Goal: Task Accomplishment & Management: Use online tool/utility

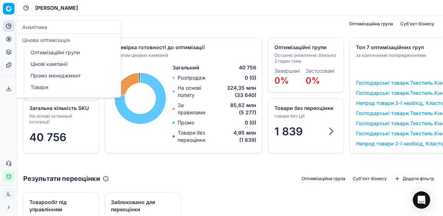
click at [8, 39] on icon at bounding box center [9, 39] width 6 height 6
click at [51, 64] on link "Цінові кампанії" at bounding box center [70, 64] width 84 height 10
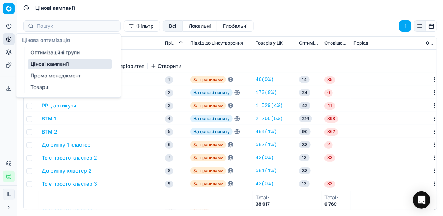
click at [87, 66] on link "Цінові кампанії" at bounding box center [70, 64] width 84 height 10
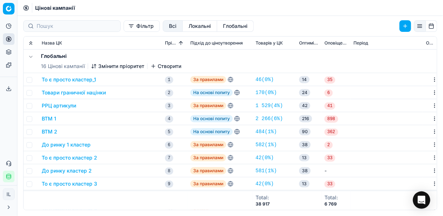
click at [124, 28] on button "Фільтр" at bounding box center [142, 26] width 36 height 12
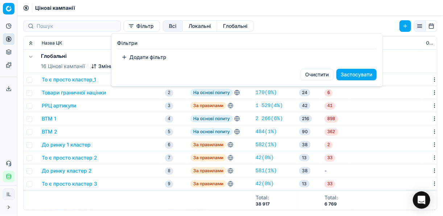
click at [127, 58] on button "Додати фільтр" at bounding box center [144, 57] width 54 height 12
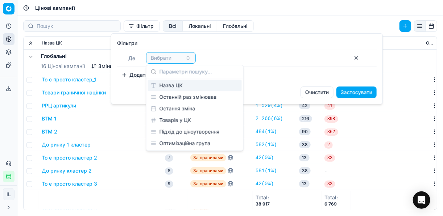
click at [179, 84] on div "Назва ЦК" at bounding box center [195, 86] width 94 height 12
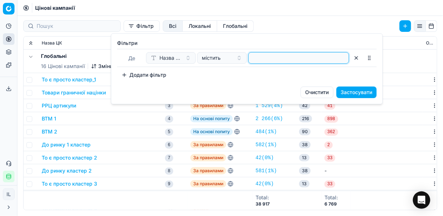
click at [271, 59] on input at bounding box center [298, 58] width 94 height 11
type input "морепрод"
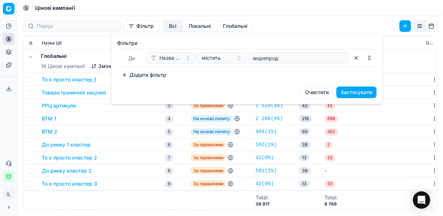
click at [365, 90] on button "Застосувати" at bounding box center [356, 93] width 40 height 12
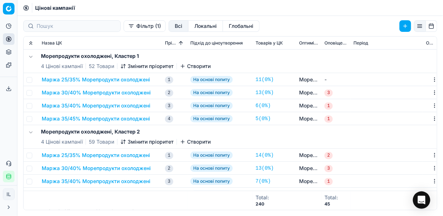
click at [99, 83] on td "Маржа 25/35% Морепродукти охолоджені" at bounding box center [100, 79] width 123 height 13
click at [98, 80] on button "Маржа 25/35% Морепродукти охолоджені" at bounding box center [96, 79] width 108 height 7
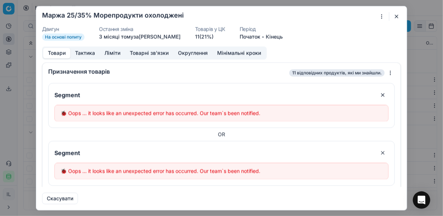
click at [394, 14] on button "button" at bounding box center [396, 16] width 9 height 9
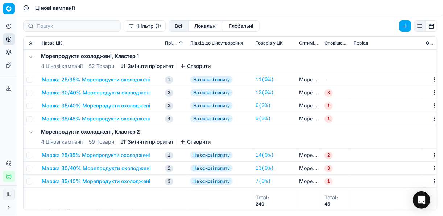
click at [124, 27] on button "Фільтр (1)" at bounding box center [145, 26] width 42 height 12
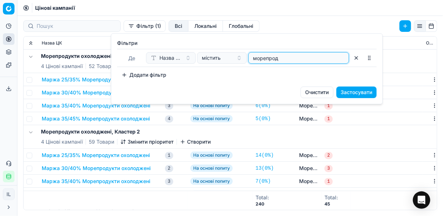
drag, startPoint x: 283, startPoint y: 59, endPoint x: 238, endPoint y: 58, distance: 44.9
click at [238, 58] on div "Назва ЦК містить морепрод" at bounding box center [247, 58] width 203 height 12
type input "напівфа"
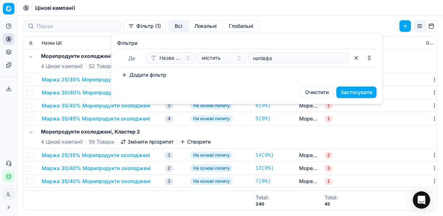
click at [363, 93] on button "Застосувати" at bounding box center [356, 93] width 40 height 12
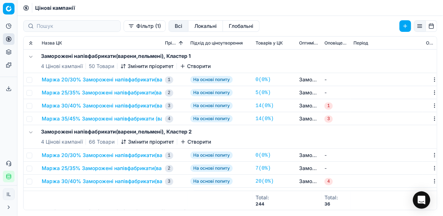
click at [89, 79] on button "Маржа 20/30% Заморожені напівфабрикати(варени,пельмені)" at bounding box center [121, 79] width 159 height 7
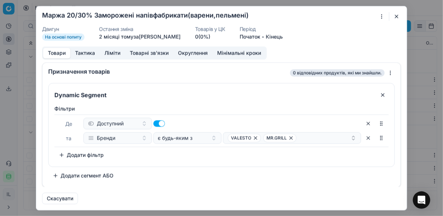
click at [395, 17] on button "button" at bounding box center [396, 16] width 9 height 9
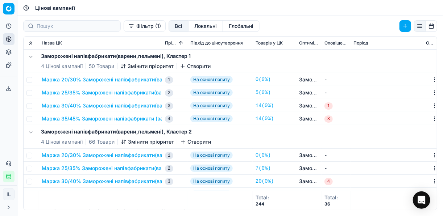
click at [112, 78] on button "Маржа 20/30% Заморожені напівфабрикати(варени,пельмені)" at bounding box center [121, 79] width 159 height 7
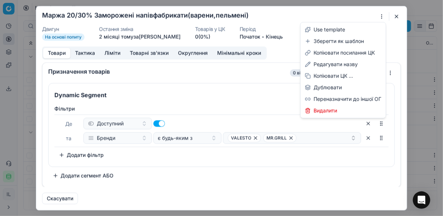
click at [381, 16] on div "Ми зберігаємо налаштування ЦК. Будь ласка, зачекайте, це може зайняти декілька …" at bounding box center [221, 108] width 443 height 216
click at [329, 65] on div "Редагувати назву" at bounding box center [343, 65] width 82 height 12
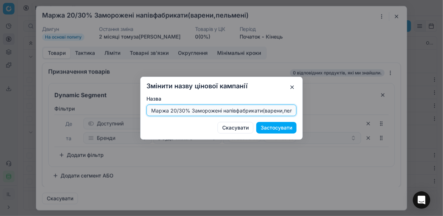
click at [176, 108] on input "Маржа 20/30% Заморожені напівфабрикати(варени,пельмені)" at bounding box center [221, 110] width 143 height 11
type input "Маржа 15/30% Заморожені напівфабрикати(варени,пельмені)"
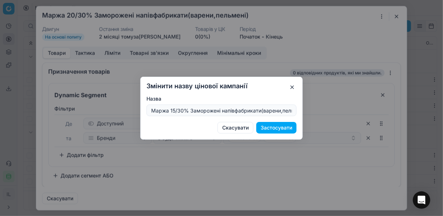
click at [276, 126] on button "Застосувати" at bounding box center [276, 128] width 40 height 12
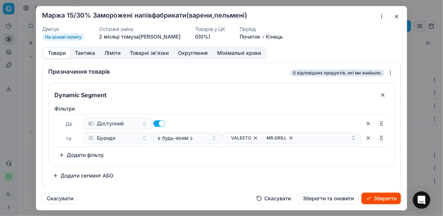
click at [105, 52] on button "Ліміти" at bounding box center [112, 53] width 25 height 11
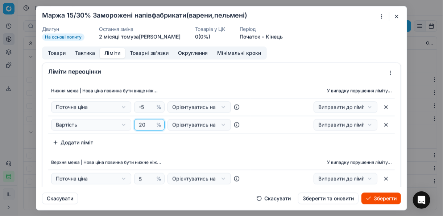
click at [145, 122] on input "20" at bounding box center [145, 125] width 17 height 11
type input "2"
type input "15"
click at [184, 140] on div "Нижня межа | Нова ціна повинна бути вище ніж... У випадку порушення ліміту... П…" at bounding box center [221, 116] width 346 height 65
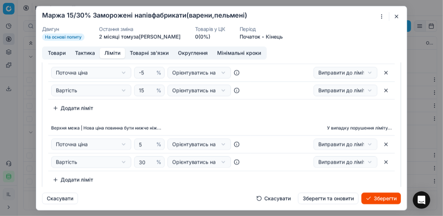
scroll to position [29, 0]
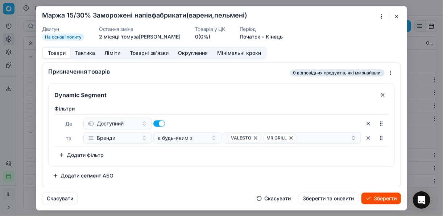
click at [53, 53] on button "Товари" at bounding box center [56, 53] width 27 height 11
click at [256, 136] on icon "button" at bounding box center [255, 138] width 6 height 6
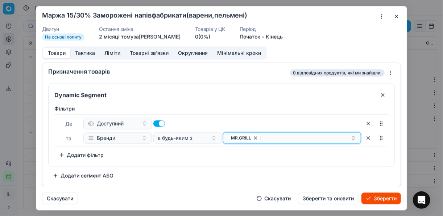
click at [257, 137] on icon "button" at bounding box center [255, 138] width 6 height 6
click at [268, 138] on button "Select a value" at bounding box center [292, 138] width 138 height 12
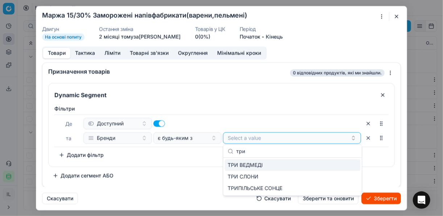
type input "три"
click at [358, 165] on div "ТРИ ВЕДМЕДІ" at bounding box center [292, 165] width 135 height 12
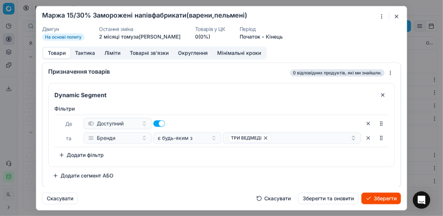
drag, startPoint x: 372, startPoint y: 156, endPoint x: 377, endPoint y: 168, distance: 13.0
click at [372, 156] on div "Фiльтри Де Доступний та Бренди є будь-яким з ТРИ ВЕДМЕДІ To pick up a sortable …" at bounding box center [221, 133] width 334 height 56
click at [381, 196] on button "Зберегти" at bounding box center [380, 199] width 39 height 12
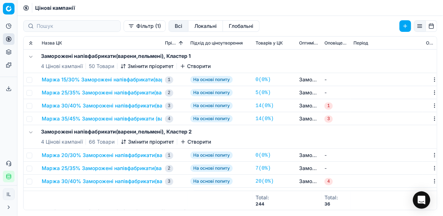
click at [111, 90] on button "Маржа 25/35% Заморожені напівфабрикати(варени,пельмені)" at bounding box center [121, 92] width 158 height 7
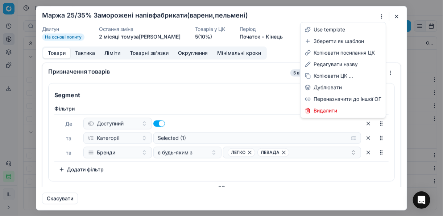
click at [381, 17] on div "Ми зберігаємо налаштування ЦК. Будь ласка, зачекайте, це може зайняти декілька …" at bounding box center [221, 108] width 443 height 216
click at [340, 64] on div "Редагувати назву" at bounding box center [343, 65] width 82 height 12
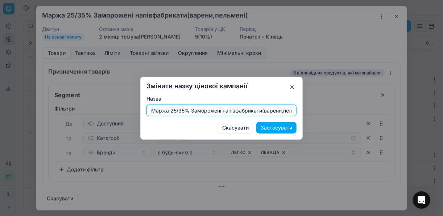
click at [174, 109] on input "Маржа 25/35% Заморожені напівфабрикати(варени,пельмені)" at bounding box center [221, 110] width 143 height 11
click at [173, 109] on input "Маржа 25/35% Заморожені напівфабрикати(варени,пельмені)" at bounding box center [221, 110] width 143 height 11
type input "Маржа 15/35% Заморожені напівфабрикати(варени,пельмені)"
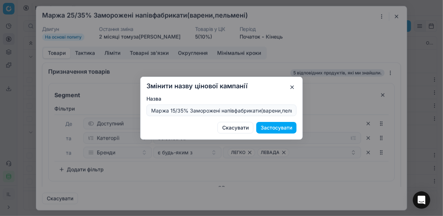
drag, startPoint x: 287, startPoint y: 127, endPoint x: 283, endPoint y: 124, distance: 5.1
click at [286, 127] on button "Застосувати" at bounding box center [276, 128] width 40 height 12
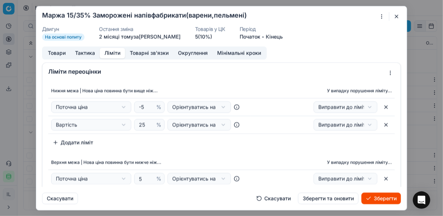
click at [109, 52] on button "Ліміти" at bounding box center [112, 53] width 25 height 11
click at [139, 126] on input "25" at bounding box center [145, 125] width 17 height 11
type input "15"
drag, startPoint x: 171, startPoint y: 141, endPoint x: 110, endPoint y: 122, distance: 63.5
click at [171, 140] on div "Нижня межа | Нова ціна повинна бути вище ніж... У випадку порушення ліміту... П…" at bounding box center [221, 116] width 346 height 65
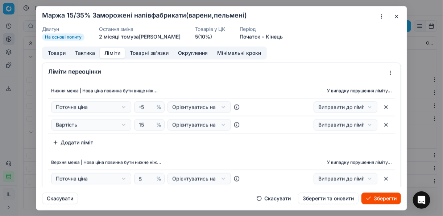
click at [55, 54] on button "Товари" at bounding box center [56, 53] width 27 height 11
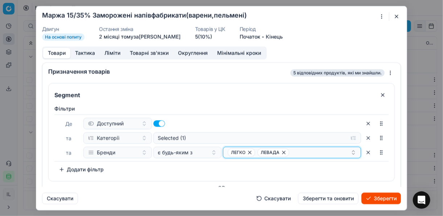
click at [248, 152] on icon "button" at bounding box center [250, 153] width 6 height 6
click at [252, 154] on icon "button" at bounding box center [254, 153] width 6 height 6
click at [242, 150] on button "Select a value" at bounding box center [292, 153] width 138 height 12
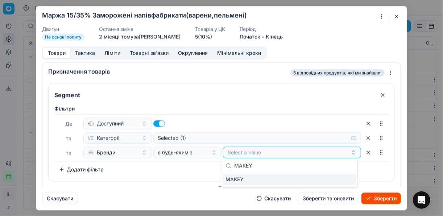
type input "MAKEY"
click at [341, 178] on div "MAKEY" at bounding box center [288, 180] width 133 height 12
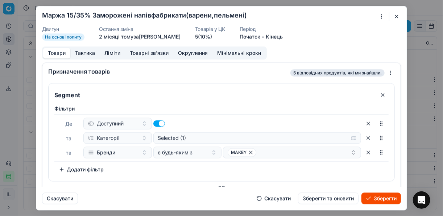
click at [377, 196] on button "Зберегти" at bounding box center [380, 199] width 39 height 12
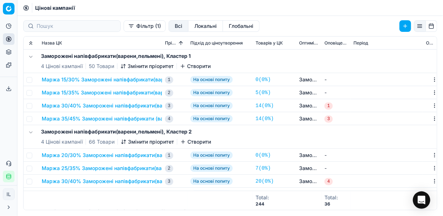
click at [79, 105] on button "Маржа 30/40% Заморожені напівфабрикати(варени,пельмені)" at bounding box center [121, 105] width 159 height 7
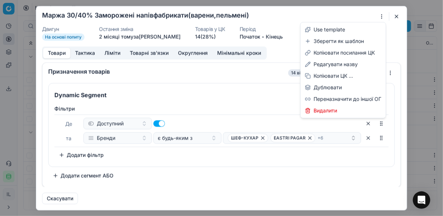
click at [382, 17] on div "Ми зберігаємо налаштування ЦК. Будь ласка, зачекайте, це може зайняти декілька …" at bounding box center [221, 108] width 443 height 216
click at [329, 65] on div "Редагувати назву" at bounding box center [343, 65] width 82 height 12
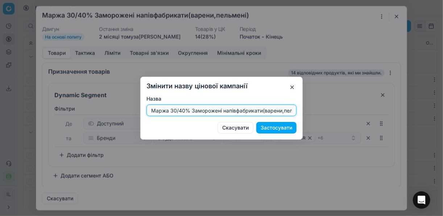
click at [175, 109] on input "Маржа 30/40% Заморожені напівфабрикати(варени,пельмені)" at bounding box center [221, 110] width 143 height 11
type input "Маржа 20/40% Заморожені напівфабрикати(варени,пельмені)"
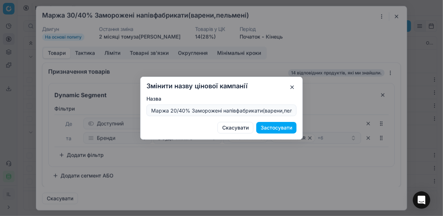
drag, startPoint x: 272, startPoint y: 127, endPoint x: 269, endPoint y: 137, distance: 10.5
click at [272, 127] on button "Застосувати" at bounding box center [276, 128] width 40 height 12
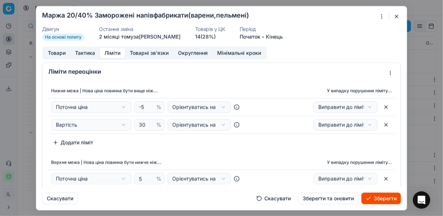
drag, startPoint x: 109, startPoint y: 56, endPoint x: 125, endPoint y: 53, distance: 16.3
click at [109, 57] on button "Ліміти" at bounding box center [112, 53] width 25 height 11
click at [139, 124] on input "30" at bounding box center [145, 125] width 17 height 11
type input "20"
click at [62, 52] on button "Товари" at bounding box center [56, 53] width 27 height 11
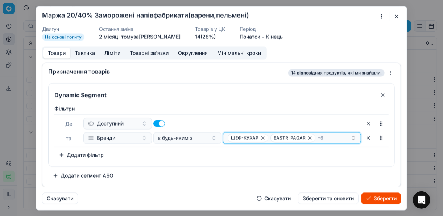
click at [263, 137] on icon "button" at bounding box center [263, 138] width 6 height 6
click at [264, 137] on icon "button" at bounding box center [267, 138] width 6 height 6
click at [264, 138] on span "ФЕДИК" at bounding box center [288, 138] width 49 height 9
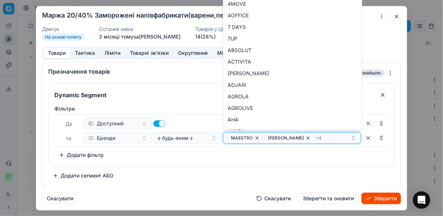
click at [257, 138] on icon "button" at bounding box center [256, 138] width 3 height 3
click at [248, 138] on span "ФЕДИК" at bounding box center [251, 138] width 49 height 9
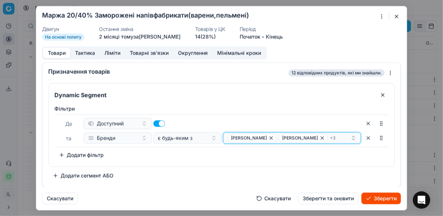
click at [268, 138] on icon "button" at bounding box center [271, 138] width 6 height 6
click at [244, 139] on icon "button" at bounding box center [247, 138] width 6 height 6
click at [254, 138] on icon "button" at bounding box center [257, 138] width 6 height 6
click at [244, 138] on icon "button" at bounding box center [243, 138] width 3 height 3
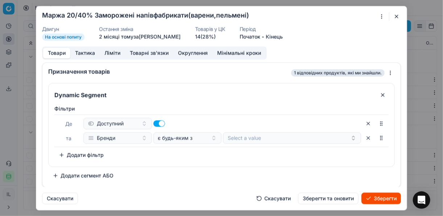
drag, startPoint x: 242, startPoint y: 212, endPoint x: 236, endPoint y: 214, distance: 6.7
click at [232, 136] on button "Select a value" at bounding box center [292, 138] width 138 height 12
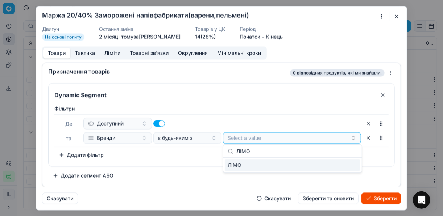
type input "ЛІМО"
click at [342, 165] on div "ЛІМО" at bounding box center [292, 165] width 135 height 12
click at [296, 141] on div "ЛІМО" at bounding box center [288, 138] width 123 height 9
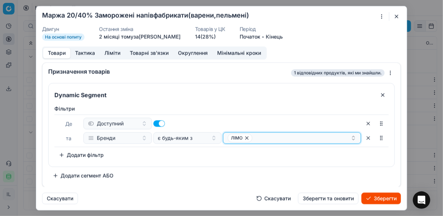
click at [293, 140] on div "ЛІМО" at bounding box center [288, 138] width 123 height 9
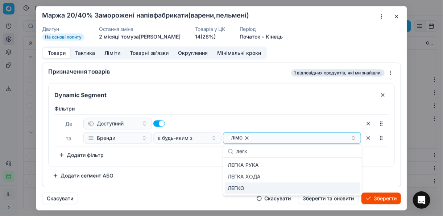
type input "легк"
click at [266, 187] on div "ЛЕГКО" at bounding box center [292, 189] width 135 height 12
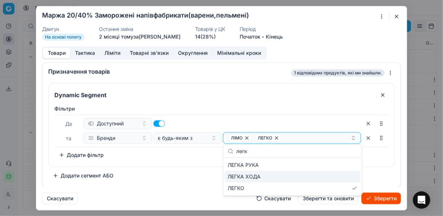
click at [189, 161] on div "Фiльтри Де Доступний та Бренди є будь-яким з ЛІМО ЛЕГКО To pick up a sortable i…" at bounding box center [222, 134] width 346 height 64
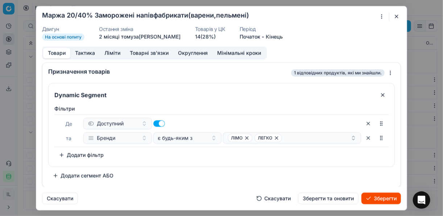
click at [386, 198] on button "Зберегти" at bounding box center [380, 199] width 39 height 12
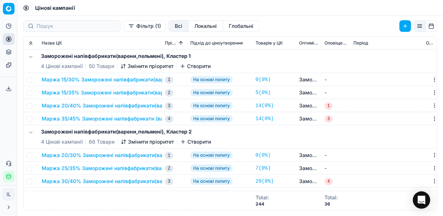
click at [76, 118] on button "Маржа 35/45% Заморожені напівфабрикати (вареники,пельмені)" at bounding box center [124, 118] width 165 height 7
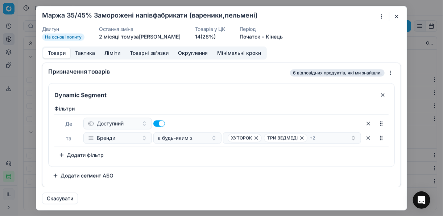
click at [379, 17] on div "Ми зберігаємо налаштування ЦК. Будь ласка, зачекайте, це може зайняти декілька …" at bounding box center [221, 108] width 443 height 216
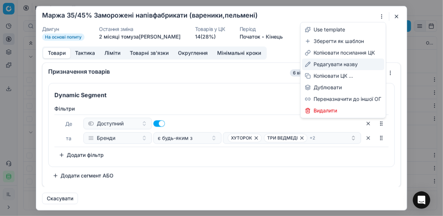
click at [332, 65] on div "Редагувати назву" at bounding box center [343, 65] width 82 height 12
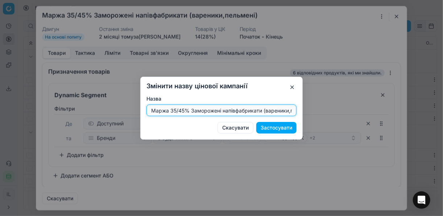
click at [183, 109] on input "Маржа 35/45% Заморожені напівфабрикати (вареники,пельмені)" at bounding box center [221, 110] width 143 height 11
type input "Маржа 25/40% Заморожені напівфабрикати (вареники,пельмені)"
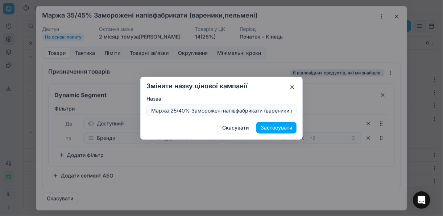
click at [281, 130] on button "Застосувати" at bounding box center [276, 128] width 40 height 12
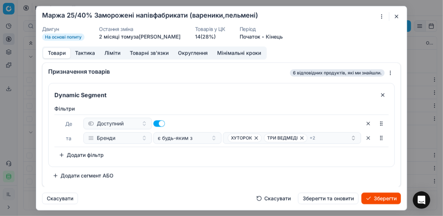
click at [109, 53] on button "Ліміти" at bounding box center [112, 53] width 25 height 11
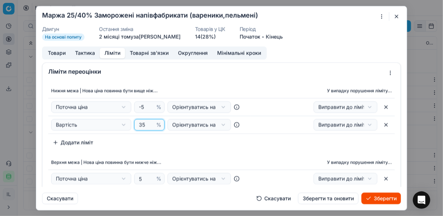
click at [142, 125] on input "35" at bounding box center [145, 125] width 17 height 11
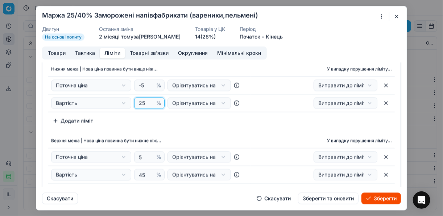
scroll to position [58, 0]
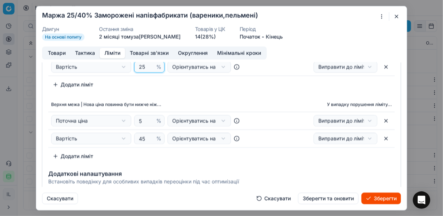
type input "25"
click at [144, 137] on input "45" at bounding box center [145, 138] width 17 height 11
type input "40"
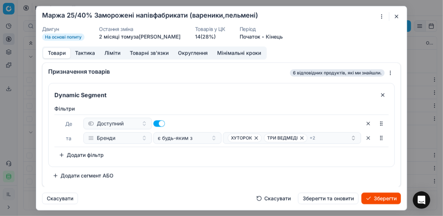
click at [58, 53] on button "Товари" at bounding box center [56, 53] width 27 height 11
click at [257, 137] on icon "button" at bounding box center [256, 138] width 3 height 3
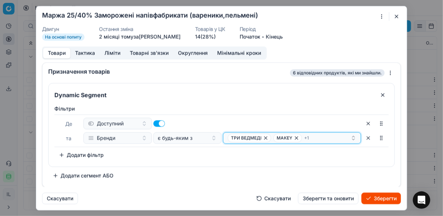
click at [266, 137] on icon "button" at bounding box center [266, 138] width 6 height 6
click at [249, 138] on icon "button" at bounding box center [251, 138] width 6 height 6
click at [244, 139] on icon "button" at bounding box center [245, 138] width 6 height 6
click at [243, 137] on button "Select a value" at bounding box center [292, 138] width 138 height 12
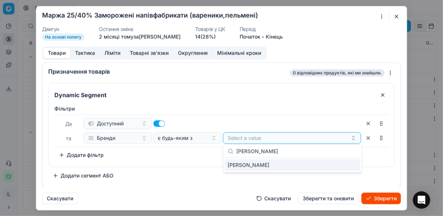
type input "РУДЬ"
click at [350, 164] on div "РУДЬ" at bounding box center [292, 165] width 135 height 12
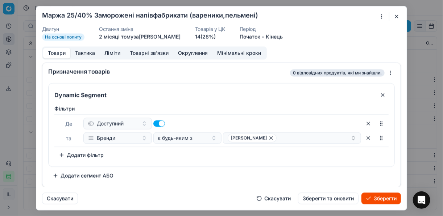
drag, startPoint x: 188, startPoint y: 163, endPoint x: 192, endPoint y: 164, distance: 4.7
click at [189, 164] on div "Фiльтри Де Доступний та Бренди є будь-яким з РУДЬ To pick up a sortable item, p…" at bounding box center [222, 134] width 346 height 64
click at [379, 196] on button "Зберегти" at bounding box center [380, 199] width 39 height 12
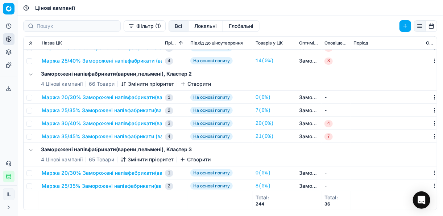
scroll to position [0, 0]
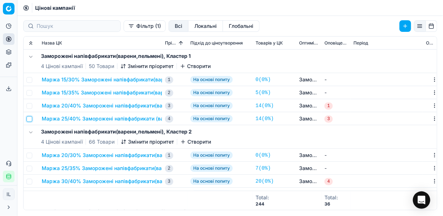
click at [30, 119] on input "checkbox" at bounding box center [29, 119] width 6 height 6
checkbox input "true"
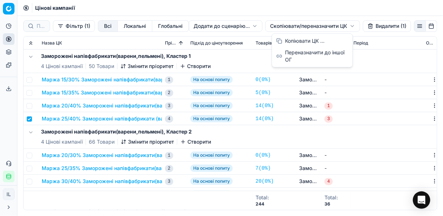
click at [277, 26] on html "Pricing platform Аналітика Цінова оптимізація Асортимент продукції Шаблони Серв…" at bounding box center [221, 108] width 443 height 216
click at [285, 40] on div "Копіювати ЦК ..." at bounding box center [312, 41] width 78 height 12
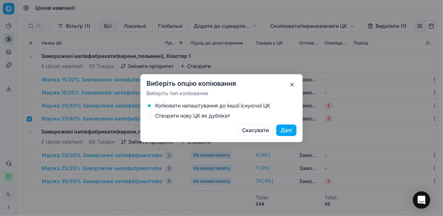
click at [153, 116] on div "Створити нову ЦК як дублікат" at bounding box center [221, 116] width 150 height 6
click at [150, 115] on button "Створити нову ЦК як дублікат" at bounding box center [149, 116] width 6 height 6
click at [283, 129] on button "Далі" at bounding box center [286, 131] width 20 height 12
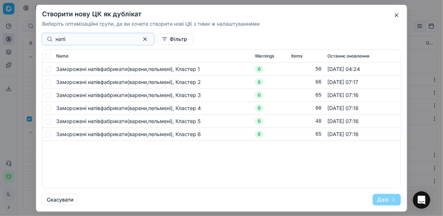
type input "напі"
click at [51, 69] on td at bounding box center [47, 69] width 11 height 13
click at [49, 69] on input "checkbox" at bounding box center [48, 69] width 6 height 6
checkbox input "true"
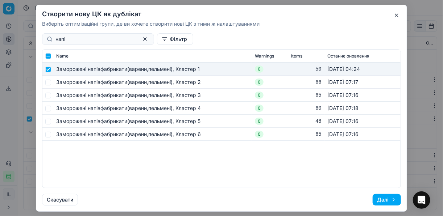
click at [382, 201] on button "Далі" at bounding box center [386, 200] width 28 height 12
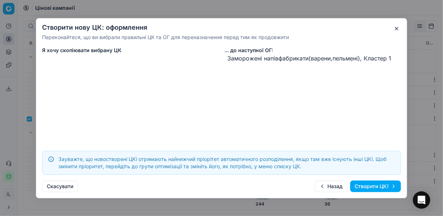
click at [367, 188] on button "Створити ЦКї" at bounding box center [375, 187] width 51 height 12
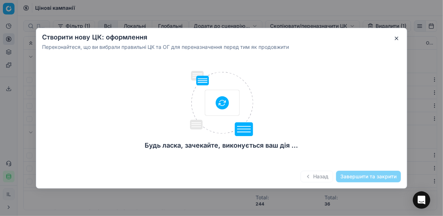
checkbox input "false"
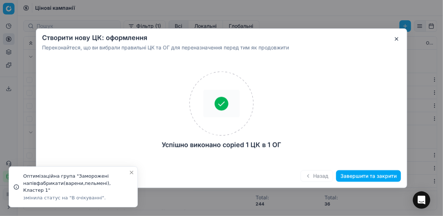
click at [371, 182] on button "Завершити та закрити" at bounding box center [368, 176] width 65 height 12
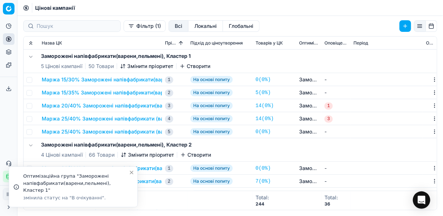
click at [119, 131] on button "Маржа 25/40% Заморожені напівфабрикати (вареники,пельмені) 2" at bounding box center [127, 131] width 170 height 7
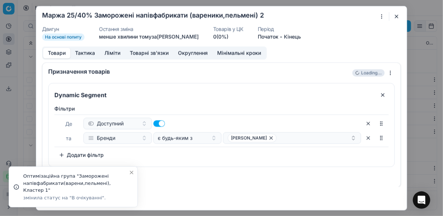
click at [265, 17] on div "Маржа 25/40% Заморожені напівфабрикати (вареники,пельмені) 2" at bounding box center [217, 16] width 350 height 9
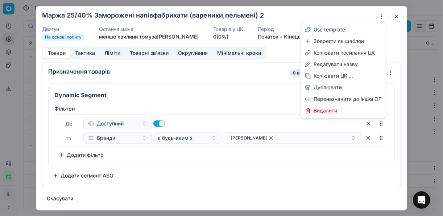
click at [382, 15] on div "Ми зберігаємо налаштування ЦК. Будь ласка, зачекайте, це може зайняти декілька …" at bounding box center [221, 108] width 443 height 216
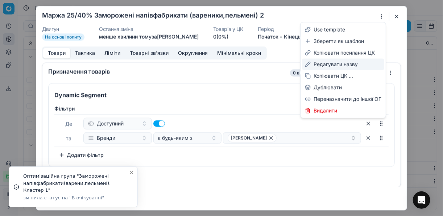
click at [339, 63] on div "Редагувати назву" at bounding box center [343, 65] width 82 height 12
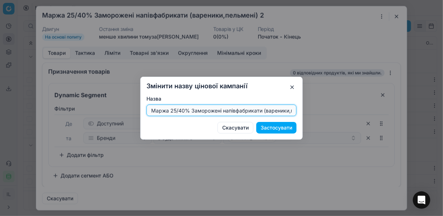
click at [184, 109] on input "Маржа 25/40% Заморожені напівфабрикати (вареники,пельмені) 2" at bounding box center [221, 110] width 143 height 11
click at [184, 110] on input "Маржа 25/40% Заморожені напівфабрикати (вареники,пельмені) 2" at bounding box center [221, 110] width 143 height 11
click at [183, 110] on input "Маржа 25/40% Заморожені напівфабрикати (вареники,пельмені) 2" at bounding box center [221, 110] width 143 height 11
click at [281, 105] on input "Маржа 25/40% Заморожені напівфабрикати (вареники,пельмені) 2" at bounding box center [221, 110] width 143 height 11
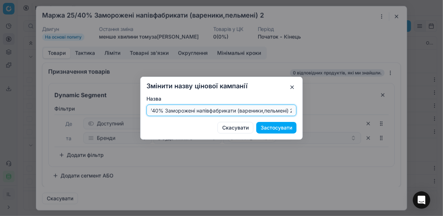
click at [292, 110] on input "Маржа 25/40% Заморожені напівфабрикати (вареники,пельмені) 2" at bounding box center [221, 110] width 143 height 11
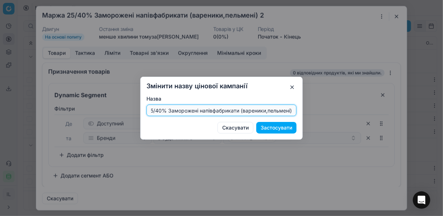
click at [159, 110] on input "Маржа 25/40% Заморожені напівфабрикати (вареники,пельмені)" at bounding box center [221, 110] width 143 height 11
type input "Маржа 25/45% Заморожені напівфабрикати (вареники,пельмені)"
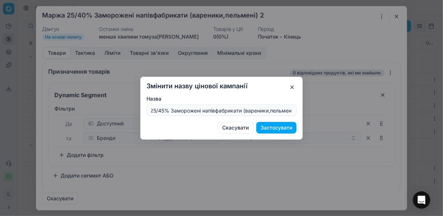
scroll to position [0, 0]
click at [272, 128] on button "Застосувати" at bounding box center [276, 128] width 40 height 12
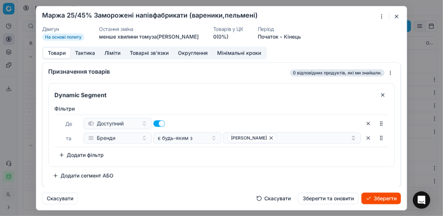
click at [113, 54] on button "Ліміти" at bounding box center [112, 53] width 25 height 11
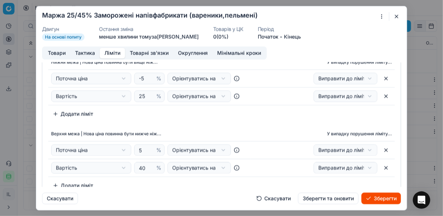
scroll to position [58, 0]
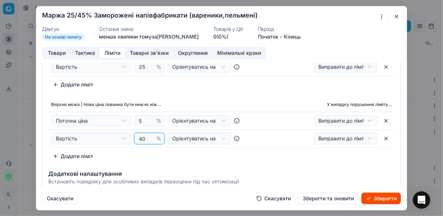
click at [144, 136] on input "40" at bounding box center [145, 138] width 17 height 11
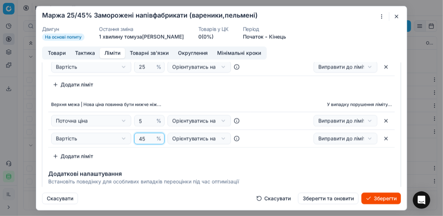
type input "45"
click at [211, 95] on div "Нижня межа | Нова ціна повинна бути вище ніж... У випадку порушення ліміту... П…" at bounding box center [221, 94] width 358 height 142
click at [56, 57] on button "Товари" at bounding box center [56, 53] width 27 height 11
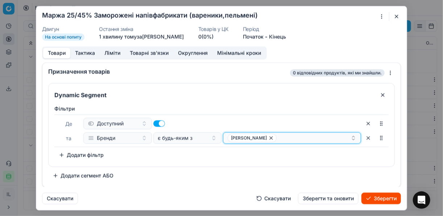
click at [268, 139] on icon "button" at bounding box center [271, 138] width 6 height 6
click at [239, 139] on button "Select a value" at bounding box center [292, 138] width 138 height 12
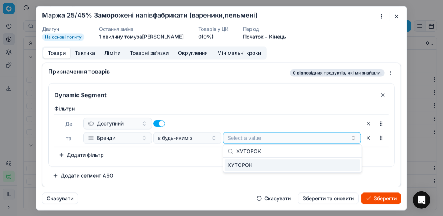
type input "ХУТОРОК"
click at [342, 166] on div "ХУТОРОК" at bounding box center [292, 165] width 135 height 12
click at [297, 135] on div "ХУТОРОК" at bounding box center [288, 138] width 123 height 9
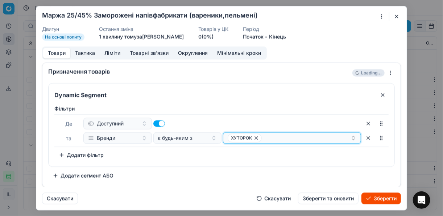
click at [293, 139] on div "ХУТОРОК" at bounding box center [288, 138] width 123 height 9
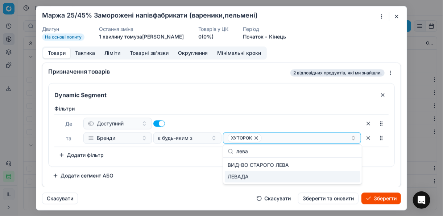
type input "лева"
click at [344, 175] on div "ЛЕВАДА" at bounding box center [292, 177] width 135 height 12
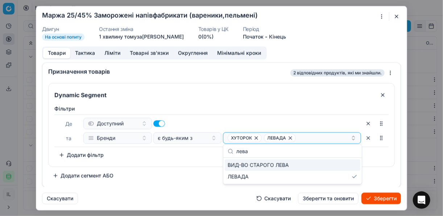
click at [193, 156] on div "Фiльтри Де Доступний та Бренди є будь-яким з ХУТОРОК ЛЕВАДА To pick up a sortab…" at bounding box center [221, 133] width 334 height 56
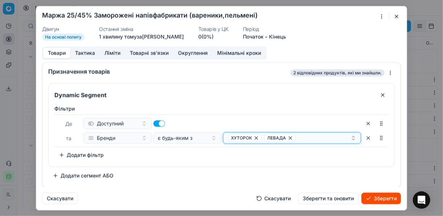
click at [311, 136] on div "ХУТОРОК ЛЕВАДА" at bounding box center [288, 138] width 123 height 9
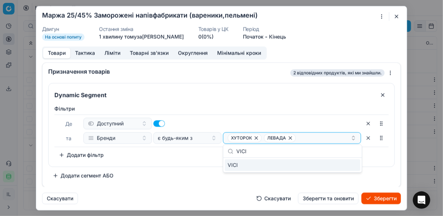
type input "VICI"
click at [354, 166] on div "VICI" at bounding box center [292, 165] width 135 height 12
click at [171, 169] on div "Dynamic Segment Фiльтри Де Доступний та Бренди є будь-яким з ХУТОРОК ЛЕВАДА + 1…" at bounding box center [221, 132] width 346 height 99
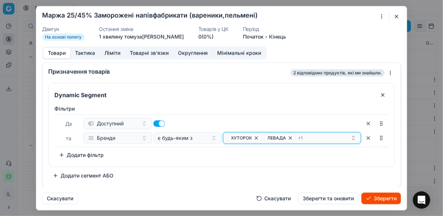
click at [316, 136] on div "ХУТОРОК ЛЕВАДА + 1" at bounding box center [288, 138] width 123 height 9
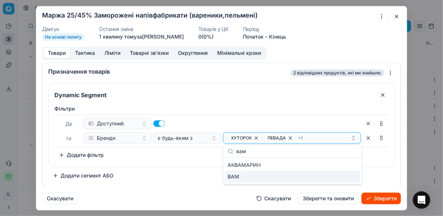
type input "вам"
click at [353, 177] on div "ВАМ" at bounding box center [292, 177] width 135 height 12
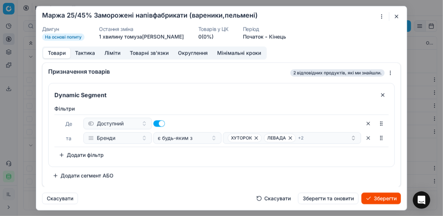
click at [174, 151] on div "Фiльтри Де Доступний та Бренди є будь-яким з ХУТОРОК ЛЕВАДА + 2 To pick up a so…" at bounding box center [221, 133] width 334 height 56
click at [378, 197] on button "Зберегти" at bounding box center [380, 199] width 39 height 12
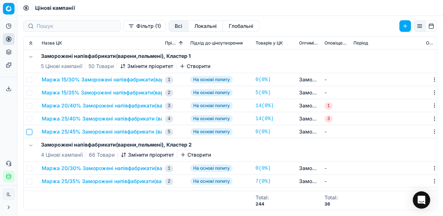
click at [31, 131] on input "checkbox" at bounding box center [29, 132] width 6 height 6
checkbox input "true"
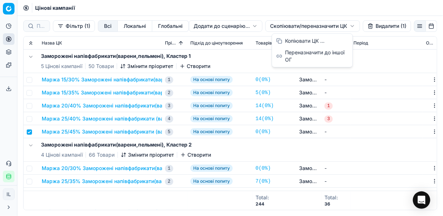
click at [273, 24] on html "Pricing platform Аналітика Цінова оптимізація Асортимент продукції Шаблони Серв…" at bounding box center [221, 108] width 443 height 216
click at [290, 42] on div "Копіювати ЦК ..." at bounding box center [312, 41] width 78 height 12
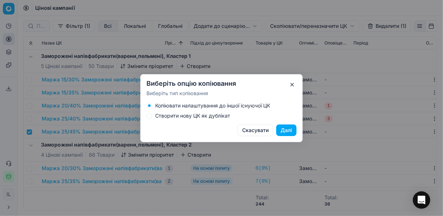
click at [150, 115] on button "Створити нову ЦК як дублікат" at bounding box center [149, 116] width 6 height 6
click at [288, 131] on button "Далі" at bounding box center [286, 131] width 20 height 12
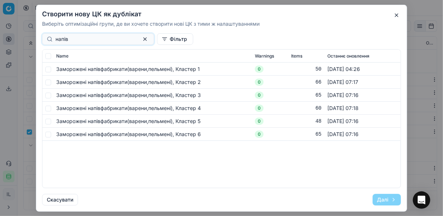
type input "напів"
click at [48, 68] on input "checkbox" at bounding box center [48, 69] width 6 height 6
checkbox input "true"
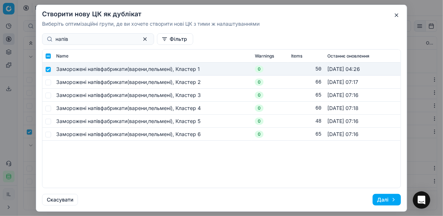
click at [383, 200] on button "Далі" at bounding box center [386, 200] width 28 height 12
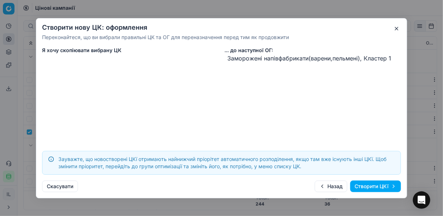
click at [368, 185] on button "Створити ЦКї" at bounding box center [375, 187] width 51 height 12
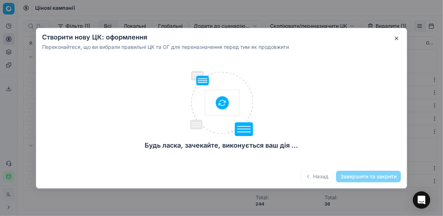
checkbox input "false"
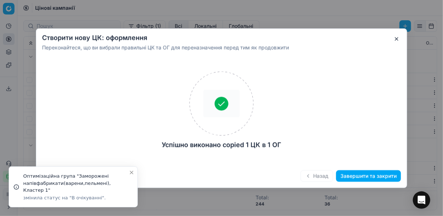
click at [352, 178] on button "Завершити та закрити" at bounding box center [368, 176] width 65 height 12
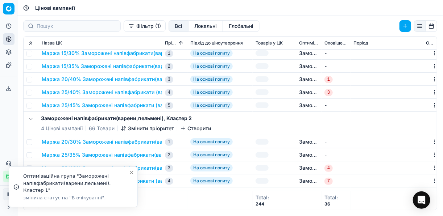
scroll to position [29, 0]
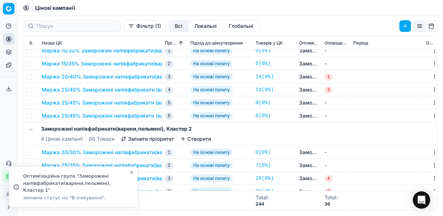
click at [91, 117] on button "Маржа 25/45% Заморожені напівфабрикати (вареники,пельмені) 2" at bounding box center [127, 115] width 170 height 7
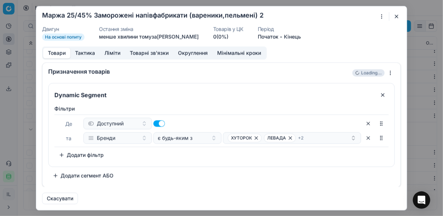
click at [380, 16] on div "Ми зберігаємо налаштування ЦК. Будь ласка, зачекайте, це може зайняти декілька …" at bounding box center [221, 108] width 443 height 216
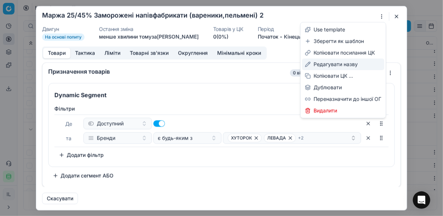
click at [329, 66] on div "Редагувати назву" at bounding box center [343, 65] width 82 height 12
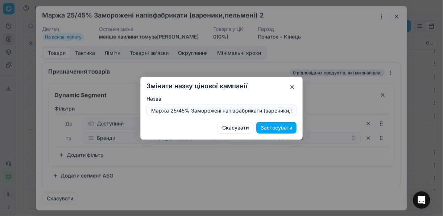
click at [175, 109] on input "Маржа 25/45% Заморожені напівфабрикати (вареники,пельмені) 2" at bounding box center [221, 110] width 143 height 11
drag, startPoint x: 149, startPoint y: 110, endPoint x: 186, endPoint y: 113, distance: 37.5
click at [186, 113] on div "Маржа 30/45% Заморожені напівфабрикати (вареники,пельмені) 2" at bounding box center [221, 111] width 150 height 12
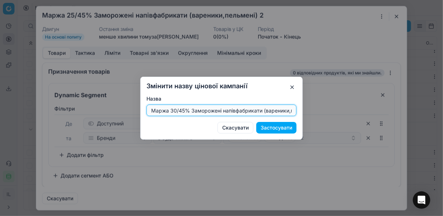
click at [292, 111] on input "Маржа 30/45% Заморожені напівфабрикати (вареники,пельмені) 2" at bounding box center [221, 110] width 143 height 11
drag, startPoint x: 149, startPoint y: 108, endPoint x: 288, endPoint y: 111, distance: 138.4
click at [326, 118] on div "Змінити назву цінової кампанії Назва Маржа 30/45% Заморожені напівфабрикати (ва…" at bounding box center [221, 108] width 443 height 216
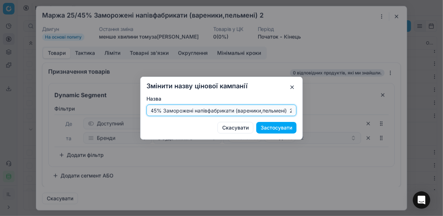
click at [292, 109] on input "Маржа 30/45% Заморожені напівфабрикати (вареники,пельмені) 2" at bounding box center [221, 110] width 143 height 11
type input "Маржа 30/45% Заморожені напівфабрикати (вареники,пельмені)"
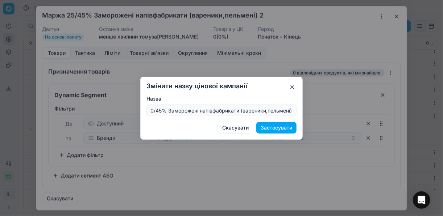
scroll to position [0, 0]
click at [284, 129] on button "Застосувати" at bounding box center [276, 128] width 40 height 12
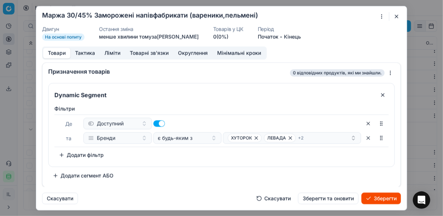
click at [112, 53] on button "Ліміти" at bounding box center [112, 53] width 25 height 11
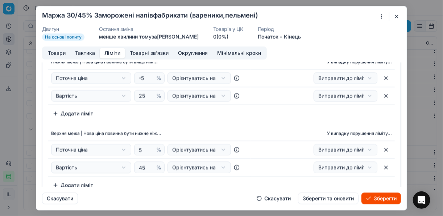
scroll to position [29, 0]
click at [145, 94] on input "25" at bounding box center [145, 96] width 17 height 11
type input "2"
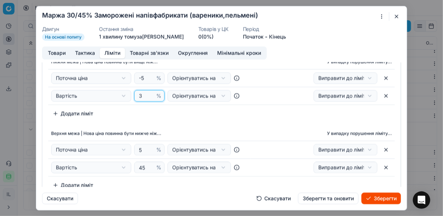
type input "30"
click at [50, 52] on button "Товари" at bounding box center [56, 53] width 27 height 11
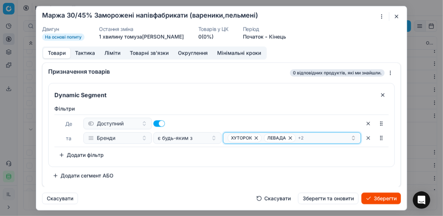
click at [290, 138] on icon "button" at bounding box center [290, 138] width 6 height 6
click at [281, 138] on icon "button" at bounding box center [280, 138] width 6 height 6
click at [279, 138] on icon "button" at bounding box center [282, 138] width 6 height 6
click at [254, 138] on icon "button" at bounding box center [256, 138] width 6 height 6
click at [252, 138] on button "Select a value" at bounding box center [292, 138] width 138 height 12
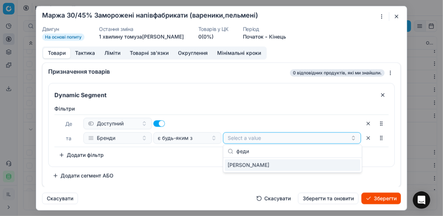
type input "феди"
click at [346, 163] on div "ФЕДИК" at bounding box center [292, 165] width 135 height 12
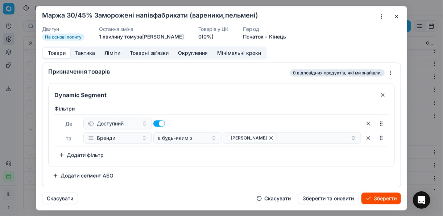
click at [382, 159] on div "Фiльтри Де Доступний та Бренди є будь-яким з ФЕДИК To pick up a sortable item, …" at bounding box center [221, 133] width 334 height 56
click at [380, 200] on button "Зберегти" at bounding box center [380, 199] width 39 height 12
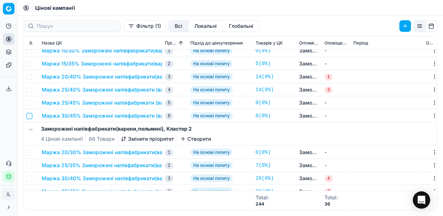
click at [29, 118] on input "checkbox" at bounding box center [29, 116] width 6 height 6
checkbox input "true"
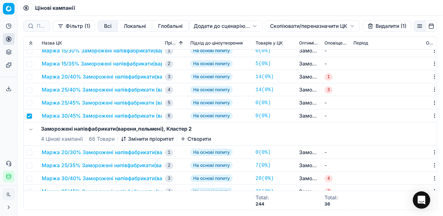
click at [289, 26] on html "Pricing platform Аналітика Цінова оптимізація Асортимент продукції Шаблони Серв…" at bounding box center [221, 108] width 443 height 216
click at [302, 40] on div "Копіювати ЦК ..." at bounding box center [312, 41] width 78 height 12
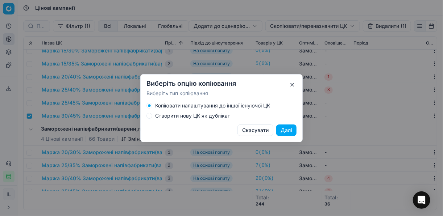
click at [150, 113] on button "Створити нову ЦК як дублікат" at bounding box center [149, 116] width 6 height 6
click at [283, 129] on button "Далі" at bounding box center [286, 131] width 20 height 12
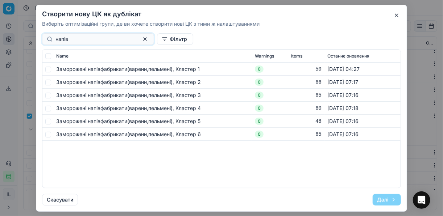
type input "напів"
click at [47, 67] on input "checkbox" at bounding box center [48, 69] width 6 height 6
checkbox input "true"
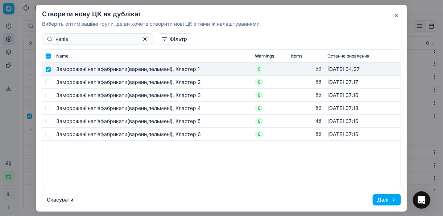
click at [388, 200] on button "Далі" at bounding box center [386, 200] width 28 height 12
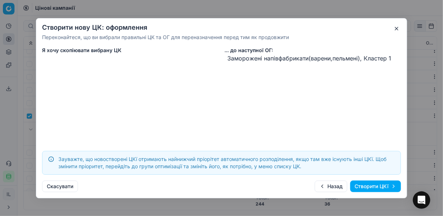
click at [377, 185] on button "Створити ЦКї" at bounding box center [375, 187] width 51 height 12
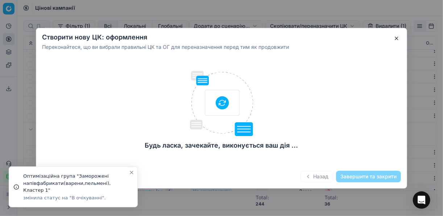
checkbox input "false"
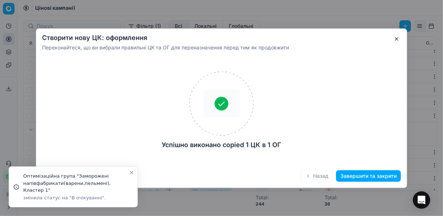
click at [365, 175] on button "Завершити та закрити" at bounding box center [368, 176] width 65 height 12
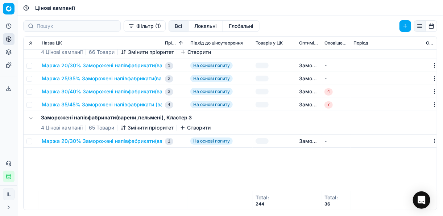
scroll to position [0, 0]
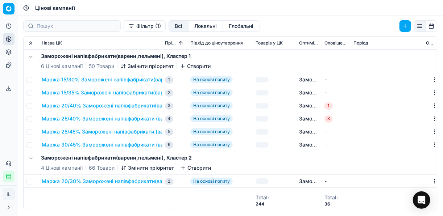
click at [123, 142] on button "Маржа 30/45% Заморожені напівфабрикати (вареники,пельмені)" at bounding box center [125, 144] width 166 height 7
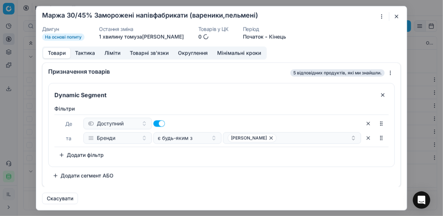
click at [398, 15] on button "button" at bounding box center [396, 16] width 9 height 9
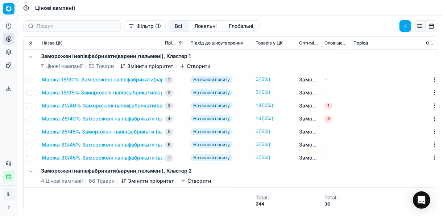
scroll to position [29, 0]
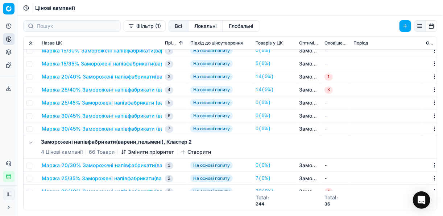
click at [115, 126] on button "Маржа 30/45% Заморожені напівфабрикати (вареники,пельмені) 2" at bounding box center [127, 128] width 170 height 7
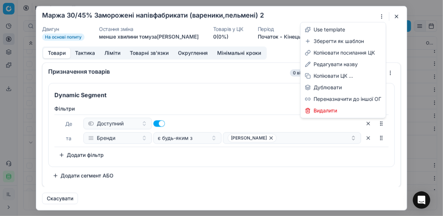
click at [382, 19] on div "Ми зберігаємо налаштування ЦК. Будь ласка, зачекайте, це може зайняти декілька …" at bounding box center [221, 108] width 443 height 216
click at [325, 66] on div "Редагувати назву" at bounding box center [343, 65] width 82 height 12
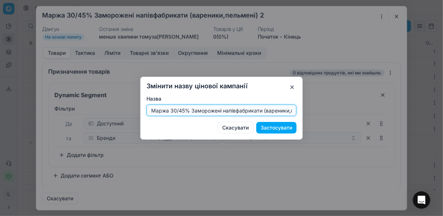
click at [183, 110] on input "Маржа 30/45% Заморожені напівфабрикати (вареники,пельмені) 2" at bounding box center [221, 110] width 143 height 11
click at [185, 110] on input "Маржа 30/45% Заморожені напівфабрикати (вареники,пельмені) 2" at bounding box center [221, 110] width 143 height 11
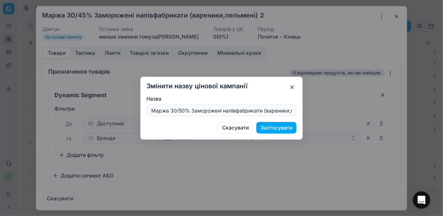
click at [188, 118] on form "Змінити назву цінової кампанії Назва Маржа 30/50% Заморожені напівфабрикати (ва…" at bounding box center [221, 108] width 150 height 51
drag, startPoint x: 188, startPoint y: 118, endPoint x: 173, endPoint y: 113, distance: 15.5
click at [173, 113] on input "Маржа 30/50% Заморожені напівфабрикати (вареники,пельмені) 2" at bounding box center [221, 110] width 143 height 11
click at [295, 111] on div "Маржа 30/50% Заморожені напівфабрикати (вареники,пельмені) 2" at bounding box center [221, 111] width 150 height 12
click at [290, 108] on input "Маржа 30/50% Заморожені напівфабрикати (вареники,пельмені) 2" at bounding box center [221, 110] width 143 height 11
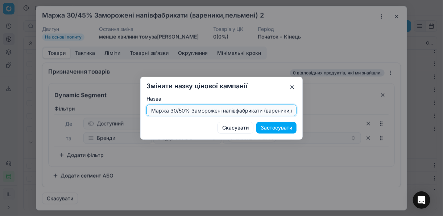
click at [292, 108] on input "Маржа 30/50% Заморожені напівфабрикати (вареники,пельмені) 2" at bounding box center [221, 110] width 143 height 11
drag, startPoint x: 149, startPoint y: 108, endPoint x: 291, endPoint y: 108, distance: 141.6
click at [308, 114] on div "Змінити назву цінової кампанії Назва Маржа 30/50% Заморожені напівфабрикати (ва…" at bounding box center [221, 108] width 443 height 216
click at [291, 110] on input "Маржа 30/50% Заморожені напівфабрикати (вареники,пельмені) 2" at bounding box center [221, 110] width 143 height 11
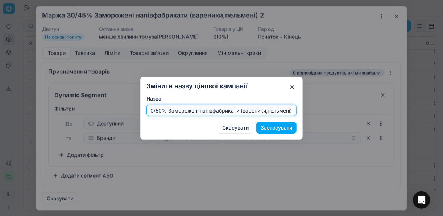
scroll to position [0, 25]
type input "Маржа 30/50% Заморожені напівфабрикати (вареники,пельмені)"
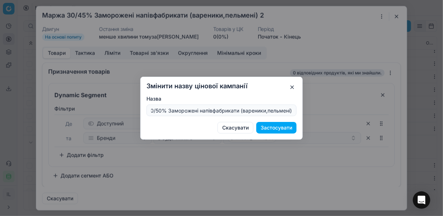
scroll to position [0, 0]
click at [274, 126] on button "Застосувати" at bounding box center [276, 128] width 40 height 12
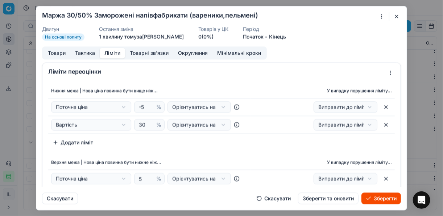
click at [113, 51] on button "Ліміти" at bounding box center [112, 53] width 25 height 11
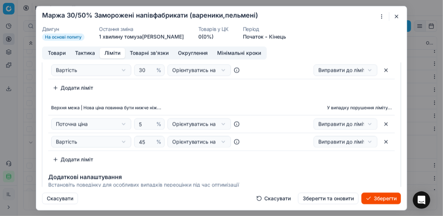
scroll to position [58, 0]
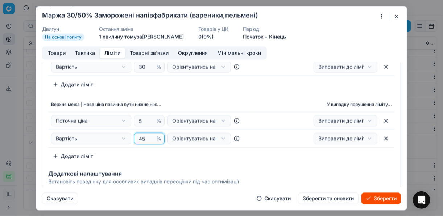
click at [146, 137] on input "45" at bounding box center [145, 138] width 17 height 11
type input "4"
type input "50"
drag, startPoint x: 191, startPoint y: 90, endPoint x: 174, endPoint y: 85, distance: 17.9
click at [189, 89] on div "Нижня межа | Нова ціна повинна бути вище ніж... У випадку порушення ліміту... П…" at bounding box center [221, 94] width 358 height 142
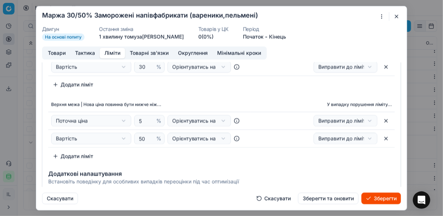
click at [54, 56] on button "Товари" at bounding box center [56, 53] width 27 height 11
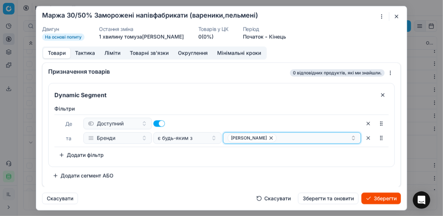
click at [268, 138] on icon "button" at bounding box center [271, 138] width 6 height 6
click at [241, 137] on button "Select a value" at bounding box center [292, 138] width 138 height 12
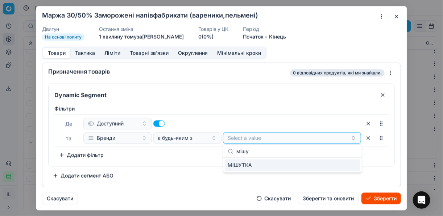
type input "мішу"
click at [355, 167] on div "МІШУТКА" at bounding box center [292, 165] width 135 height 12
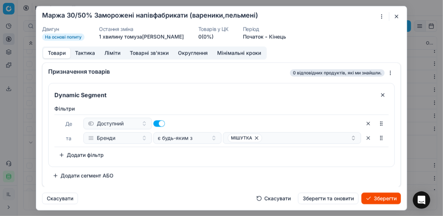
click at [388, 200] on button "Зберегти" at bounding box center [380, 199] width 39 height 12
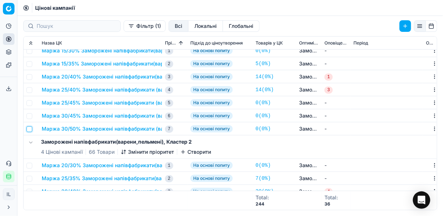
click at [30, 128] on input "checkbox" at bounding box center [29, 129] width 6 height 6
checkbox input "true"
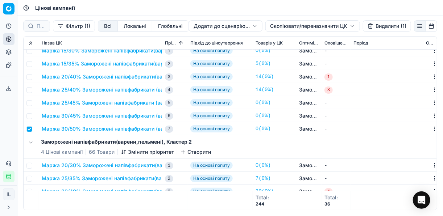
click at [279, 24] on html "Pricing platform Аналітика Цінова оптимізація Асортимент продукції Шаблони Серв…" at bounding box center [221, 108] width 443 height 216
click at [287, 42] on div "Копіювати ЦК ..." at bounding box center [312, 41] width 78 height 12
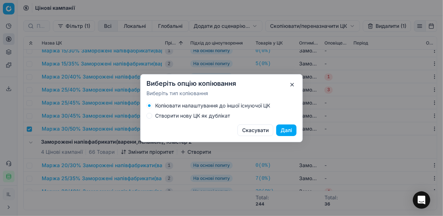
click at [149, 116] on button "Створити нову ЦК як дублікат" at bounding box center [149, 116] width 6 height 6
click at [281, 129] on button "Далі" at bounding box center [286, 131] width 20 height 12
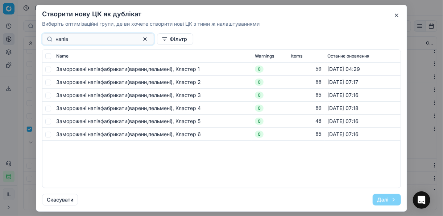
type input "напів"
click at [46, 69] on input "checkbox" at bounding box center [48, 69] width 6 height 6
checkbox input "true"
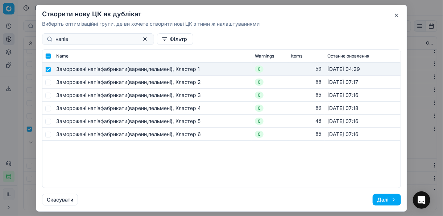
click at [377, 200] on button "Далі" at bounding box center [386, 200] width 28 height 12
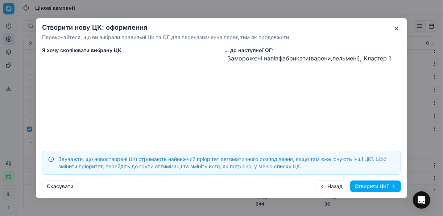
click at [361, 186] on button "Створити ЦКї" at bounding box center [375, 187] width 51 height 12
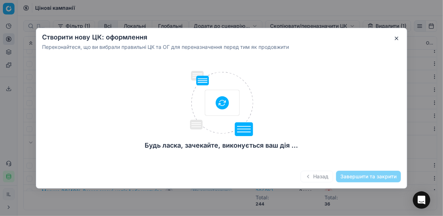
checkbox input "false"
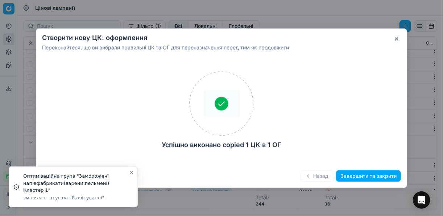
click at [350, 177] on button "Завершити та закрити" at bounding box center [368, 176] width 65 height 12
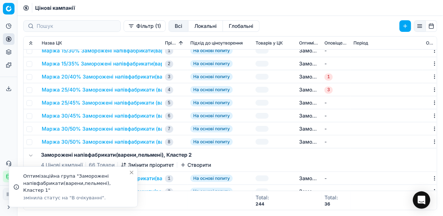
click at [89, 127] on button "Маржа 30/50% Заморожені напівфабрикати (вареники,пельмені)" at bounding box center [125, 128] width 166 height 7
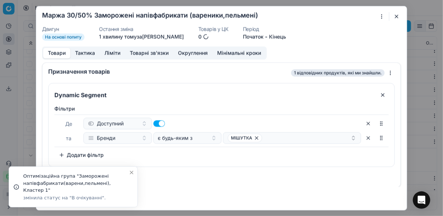
click at [394, 15] on button "button" at bounding box center [396, 16] width 9 height 9
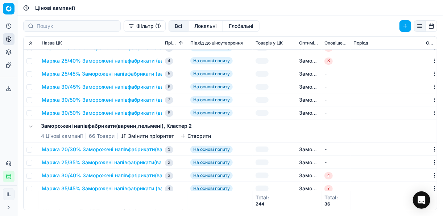
click at [100, 109] on button "Маржа 30/50% Заморожені напівфабрикати (вареники,пельмені) 2" at bounding box center [127, 112] width 170 height 7
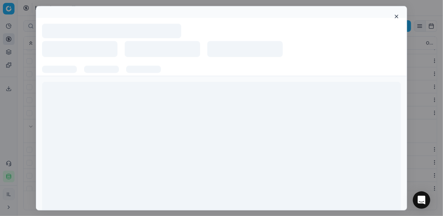
click at [397, 16] on button "button" at bounding box center [396, 16] width 9 height 9
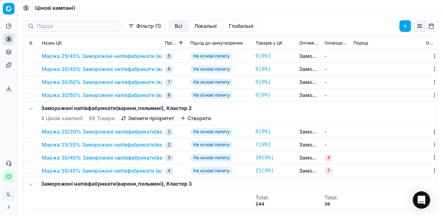
scroll to position [87, 0]
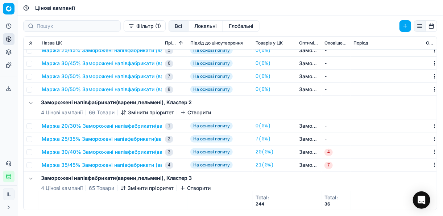
click at [80, 90] on button "Маржа 30/50% Заморожені напівфабрикати (вареники,пельмені) 2" at bounding box center [127, 89] width 170 height 7
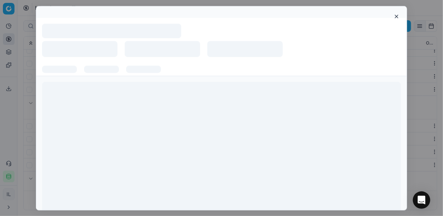
click at [394, 15] on button "button" at bounding box center [396, 16] width 9 height 9
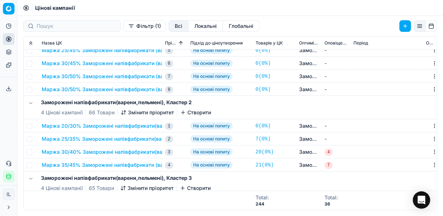
click at [89, 74] on button "Маржа 30/50% Заморожені напівфабрикати (вареники,пельмені)" at bounding box center [125, 76] width 166 height 7
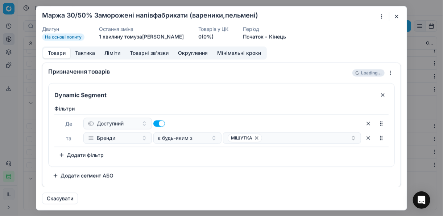
drag, startPoint x: 394, startPoint y: 16, endPoint x: 388, endPoint y: 16, distance: 5.8
click at [394, 16] on button "button" at bounding box center [396, 16] width 9 height 9
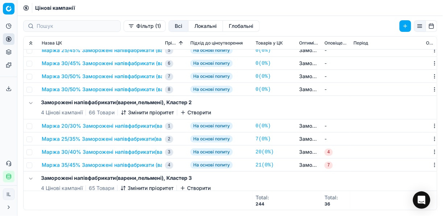
click at [110, 87] on button "Маржа 30/50% Заморожені напівфабрикати (вареники,пельмені) 2" at bounding box center [127, 89] width 170 height 7
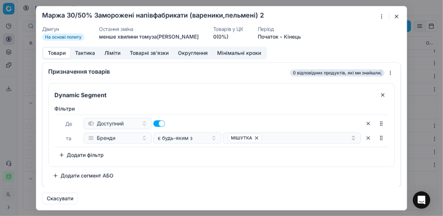
click at [110, 87] on div "Dynamic Segment" at bounding box center [222, 92] width 346 height 19
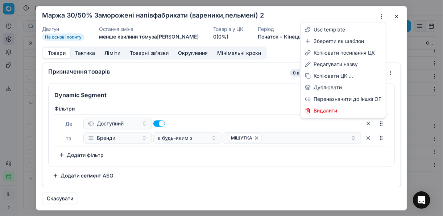
click at [380, 16] on div "Ми зберігаємо налаштування ЦК. Будь ласка, зачекайте, це може зайняти декілька …" at bounding box center [221, 108] width 443 height 216
click at [329, 64] on div "Редагувати назву" at bounding box center [343, 65] width 82 height 12
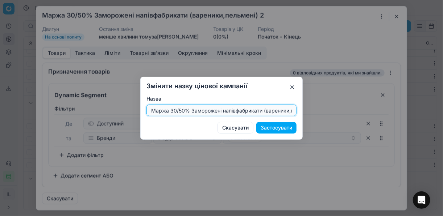
click at [176, 109] on input "Маржа 30/50% Заморожені напівфабрикати (вареники,пельмені) 2" at bounding box center [221, 110] width 143 height 11
drag, startPoint x: 221, startPoint y: 112, endPoint x: 204, endPoint y: 112, distance: 16.7
click at [220, 112] on input "Маржа 40/50% Заморожені напівфабрикати (вареники,пельмені) 2" at bounding box center [221, 110] width 143 height 11
drag, startPoint x: 150, startPoint y: 110, endPoint x: 333, endPoint y: 129, distance: 183.9
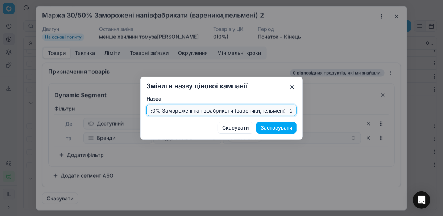
click at [333, 129] on div "Змінити назву цінової кампанії Назва Маржа 40/50% Заморожені напівфабрикати (ва…" at bounding box center [221, 108] width 443 height 216
click at [292, 111] on input "Маржа 40/50% Заморожені напівфабрикати (вареники,пельмені) 2" at bounding box center [221, 110] width 143 height 11
type input "Маржа 40/50% Заморожені напівфабрикати (вареники,пельмені)"
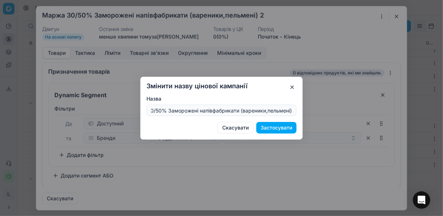
click at [283, 126] on button "Застосувати" at bounding box center [276, 128] width 40 height 12
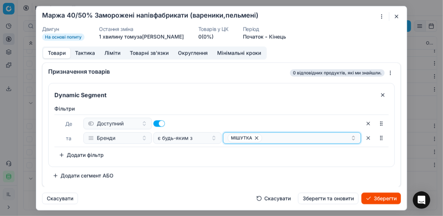
click at [254, 138] on icon "button" at bounding box center [257, 138] width 6 height 6
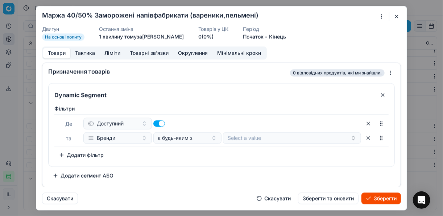
click at [106, 49] on button "Ліміти" at bounding box center [112, 53] width 25 height 11
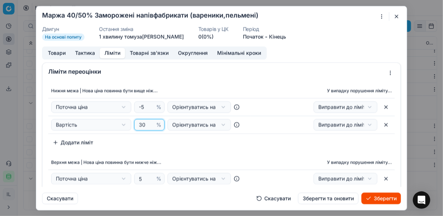
click at [143, 123] on input "30" at bounding box center [145, 125] width 17 height 11
type input "3"
type input "40"
click at [200, 151] on div "Нижня межа | Нова ціна повинна бути вище ніж... У випадку порушення ліміту... П…" at bounding box center [221, 152] width 358 height 142
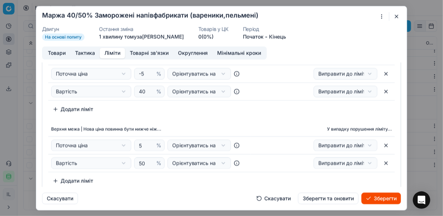
scroll to position [58, 0]
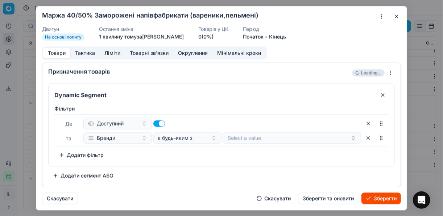
click at [55, 53] on button "Товари" at bounding box center [56, 53] width 27 height 11
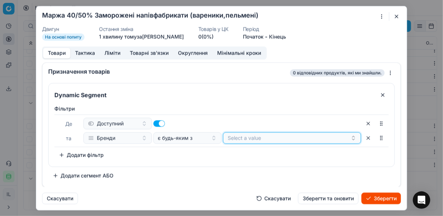
click at [250, 140] on button "Select a value" at bounding box center [292, 138] width 138 height 12
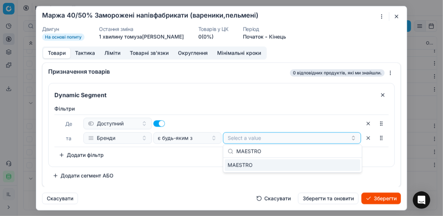
type input "MAESTRO"
click at [343, 164] on div "MAESTRO" at bounding box center [292, 165] width 135 height 12
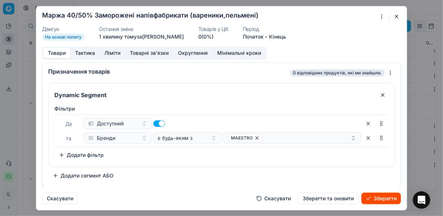
click at [378, 198] on button "Зберегти" at bounding box center [380, 199] width 39 height 12
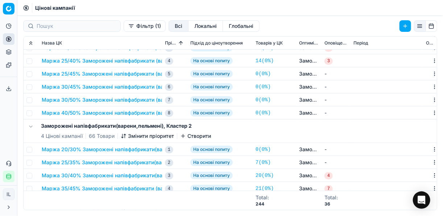
scroll to position [0, 0]
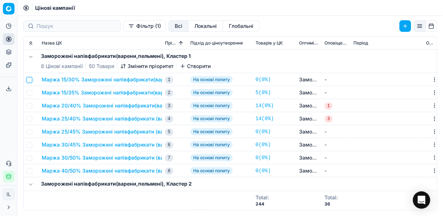
click at [30, 80] on input "checkbox" at bounding box center [29, 80] width 6 height 6
checkbox input "true"
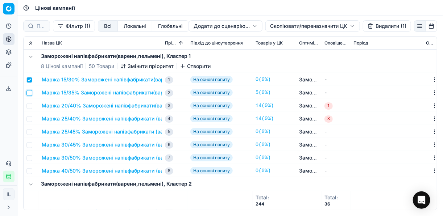
click at [29, 93] on input "checkbox" at bounding box center [29, 93] width 6 height 6
checkbox input "true"
click at [29, 104] on input "checkbox" at bounding box center [29, 106] width 6 height 6
checkbox input "true"
click at [29, 119] on input "checkbox" at bounding box center [29, 119] width 6 height 6
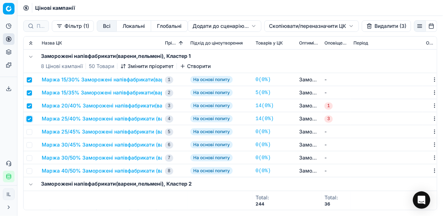
checkbox input "true"
click at [28, 131] on input "checkbox" at bounding box center [29, 132] width 6 height 6
checkbox input "true"
click at [29, 146] on input "checkbox" at bounding box center [29, 145] width 6 height 6
checkbox input "true"
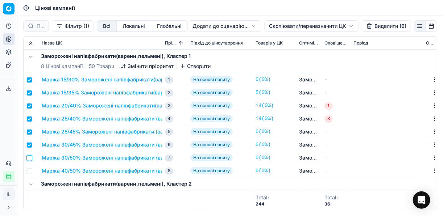
click at [28, 157] on input "checkbox" at bounding box center [29, 158] width 6 height 6
checkbox input "true"
click at [28, 172] on input "checkbox" at bounding box center [29, 171] width 6 height 6
checkbox input "true"
click at [272, 27] on html "Pricing platform Аналітика Цінова оптимізація Асортимент продукції Шаблони Серв…" at bounding box center [221, 108] width 443 height 216
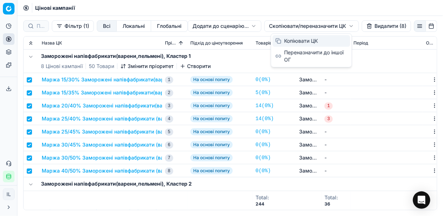
click at [284, 40] on div "Копіювати ЦК" at bounding box center [311, 41] width 78 height 12
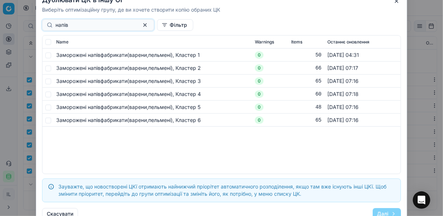
type input "напів"
click at [51, 70] on td at bounding box center [47, 68] width 11 height 13
click at [50, 67] on input "checkbox" at bounding box center [48, 68] width 6 height 6
checkbox input "true"
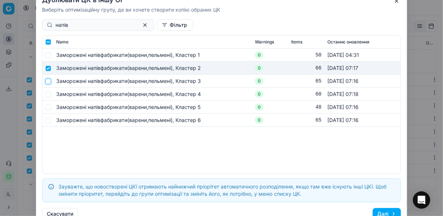
click at [48, 84] on input "checkbox" at bounding box center [48, 81] width 6 height 6
checkbox input "true"
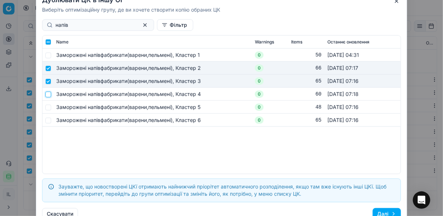
click at [47, 95] on input "checkbox" at bounding box center [48, 94] width 6 height 6
checkbox input "true"
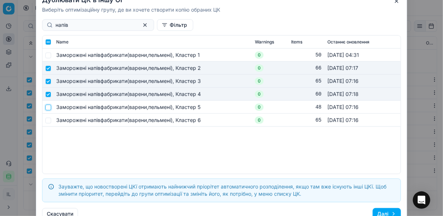
click at [47, 108] on input "checkbox" at bounding box center [48, 107] width 6 height 6
checkbox input "true"
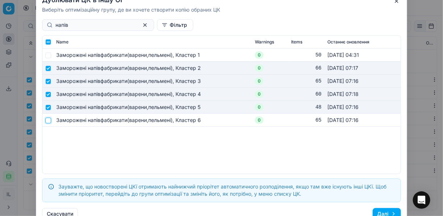
click at [49, 120] on input "checkbox" at bounding box center [48, 120] width 6 height 6
checkbox input "true"
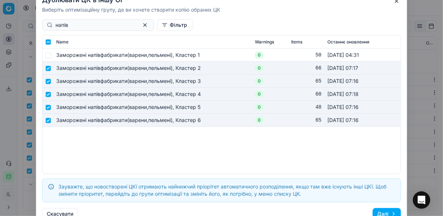
click at [381, 212] on button "Далі" at bounding box center [386, 214] width 28 height 12
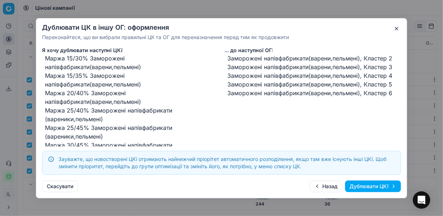
click at [362, 186] on button "Дублювати ЦКї" at bounding box center [373, 187] width 56 height 12
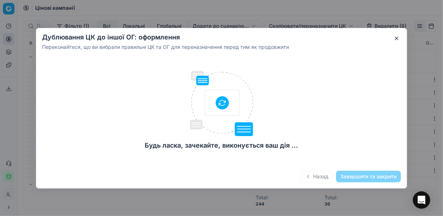
checkbox input "false"
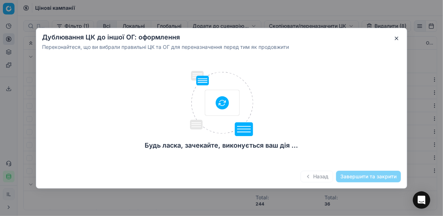
checkbox input "false"
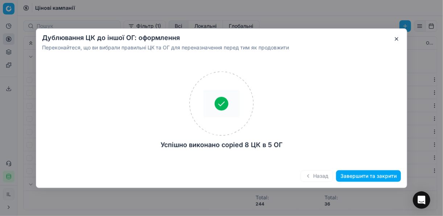
click at [364, 177] on button "Завершити та закрити" at bounding box center [368, 176] width 65 height 12
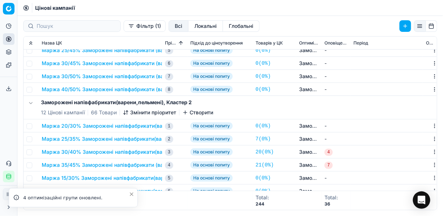
scroll to position [116, 0]
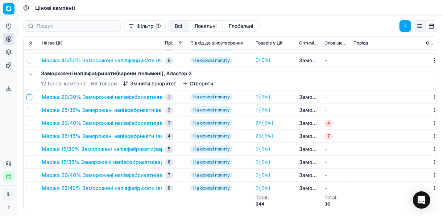
click at [29, 97] on input "checkbox" at bounding box center [29, 98] width 6 height 6
checkbox input "true"
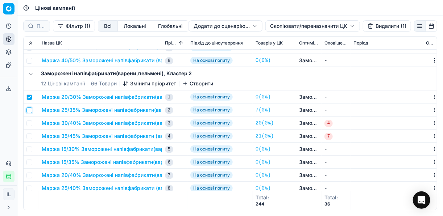
click at [29, 109] on input "checkbox" at bounding box center [29, 111] width 6 height 6
checkbox input "true"
click at [28, 123] on input "checkbox" at bounding box center [29, 124] width 6 height 6
checkbox input "true"
click at [29, 135] on input "checkbox" at bounding box center [29, 137] width 6 height 6
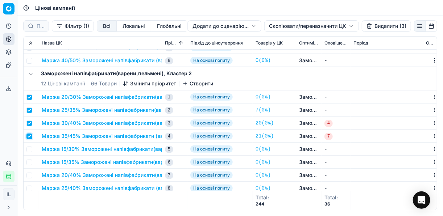
checkbox input "true"
click at [371, 26] on button "Видалити (4)" at bounding box center [385, 26] width 49 height 12
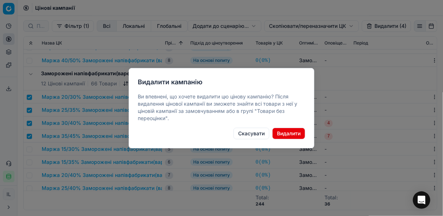
click at [287, 133] on button "Видалити" at bounding box center [288, 134] width 33 height 12
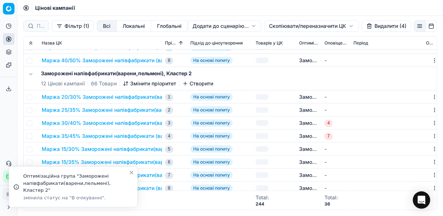
checkbox input "false"
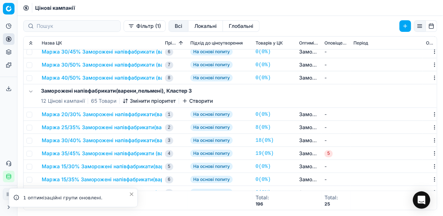
scroll to position [261, 0]
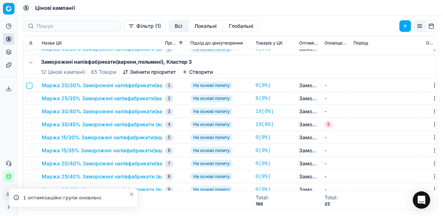
click at [29, 88] on input "checkbox" at bounding box center [29, 86] width 6 height 6
checkbox input "true"
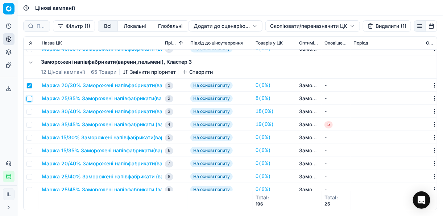
click at [28, 100] on input "checkbox" at bounding box center [29, 99] width 6 height 6
checkbox input "true"
drag, startPoint x: 29, startPoint y: 110, endPoint x: 30, endPoint y: 115, distance: 4.8
click at [30, 110] on input "checkbox" at bounding box center [29, 112] width 6 height 6
checkbox input "true"
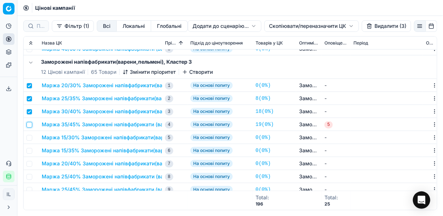
click at [29, 124] on input "checkbox" at bounding box center [29, 125] width 6 height 6
checkbox input "true"
click at [380, 26] on button "Видалити (4)" at bounding box center [385, 26] width 49 height 12
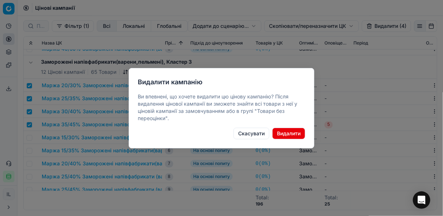
click at [294, 134] on button "Видалити" at bounding box center [288, 134] width 33 height 12
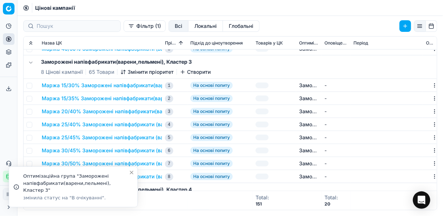
checkbox input "false"
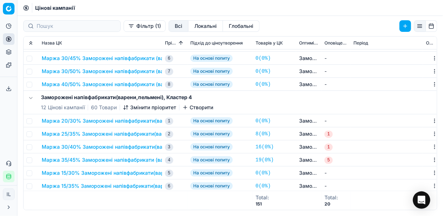
scroll to position [377, 0]
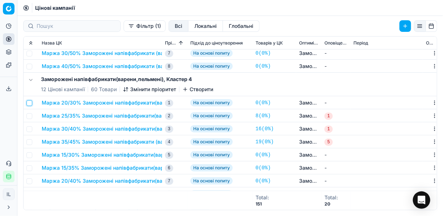
click at [29, 103] on input "checkbox" at bounding box center [29, 103] width 6 height 6
checkbox input "true"
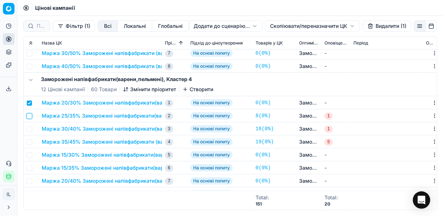
click at [29, 114] on input "checkbox" at bounding box center [29, 116] width 6 height 6
checkbox input "true"
click at [29, 127] on input "checkbox" at bounding box center [29, 129] width 6 height 6
checkbox input "true"
click at [31, 141] on input "checkbox" at bounding box center [29, 142] width 6 height 6
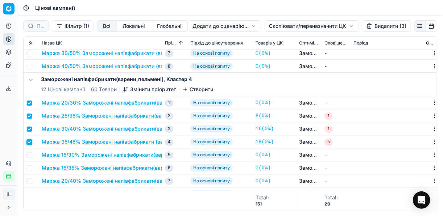
checkbox input "true"
click at [373, 24] on button "Видалити (4)" at bounding box center [385, 26] width 49 height 12
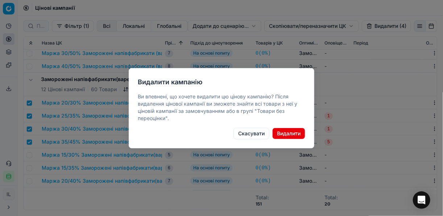
click at [299, 134] on button "Видалити" at bounding box center [288, 134] width 33 height 12
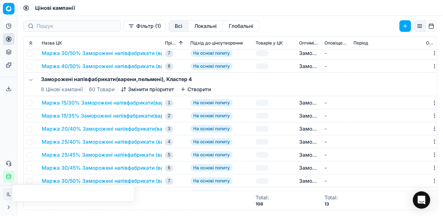
checkbox input "false"
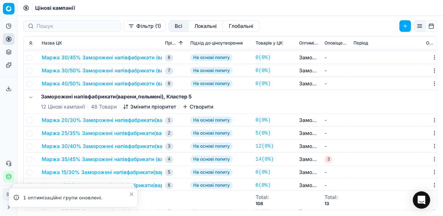
scroll to position [522, 0]
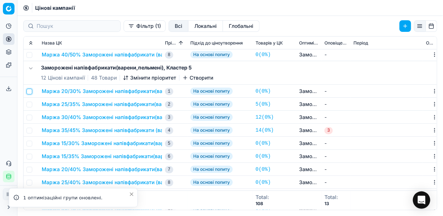
click at [29, 90] on input "checkbox" at bounding box center [29, 92] width 6 height 6
checkbox input "true"
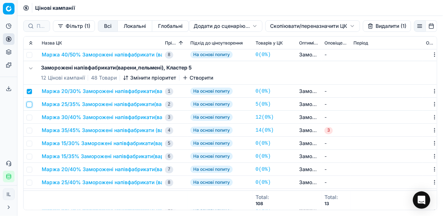
click at [28, 103] on input "checkbox" at bounding box center [29, 105] width 6 height 6
checkbox input "true"
click at [29, 117] on input "checkbox" at bounding box center [29, 118] width 6 height 6
checkbox input "true"
click at [28, 130] on input "checkbox" at bounding box center [29, 131] width 6 height 6
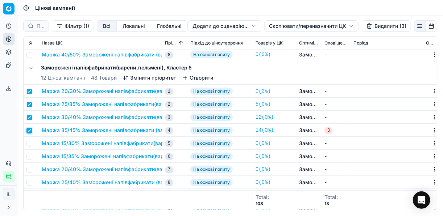
checkbox input "true"
click at [372, 26] on button "Видалити (4)" at bounding box center [385, 26] width 49 height 12
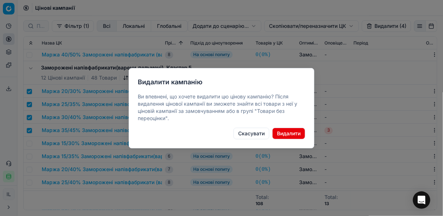
click at [294, 132] on button "Видалити" at bounding box center [288, 134] width 33 height 12
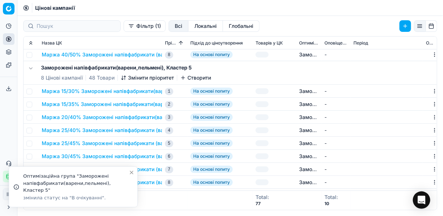
checkbox input "false"
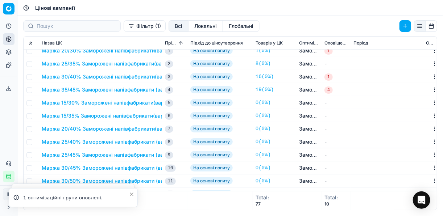
scroll to position [637, 0]
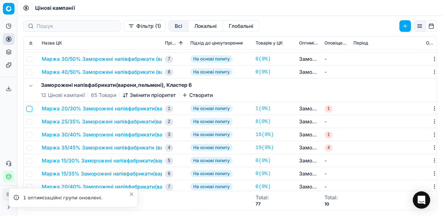
drag, startPoint x: 29, startPoint y: 108, endPoint x: 31, endPoint y: 118, distance: 9.9
click at [29, 109] on input "checkbox" at bounding box center [29, 109] width 6 height 6
checkbox input "true"
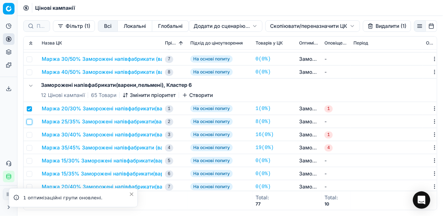
click at [30, 122] on input "checkbox" at bounding box center [29, 122] width 6 height 6
checkbox input "true"
click at [30, 133] on input "checkbox" at bounding box center [29, 135] width 6 height 6
checkbox input "true"
click at [28, 148] on input "checkbox" at bounding box center [29, 148] width 6 height 6
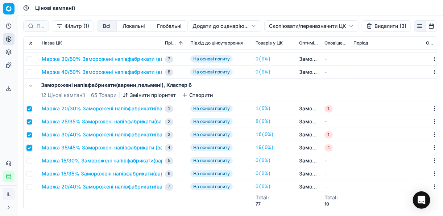
checkbox input "true"
click at [380, 24] on button "Видалити (4)" at bounding box center [385, 26] width 49 height 12
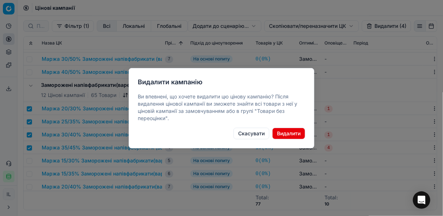
click at [287, 135] on button "Видалити" at bounding box center [288, 134] width 33 height 12
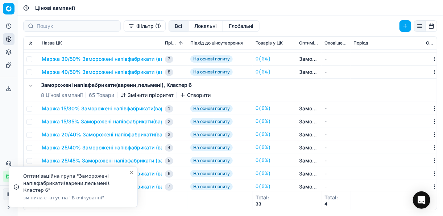
checkbox input "false"
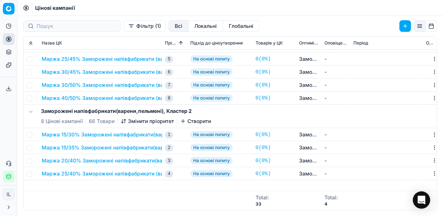
scroll to position [0, 0]
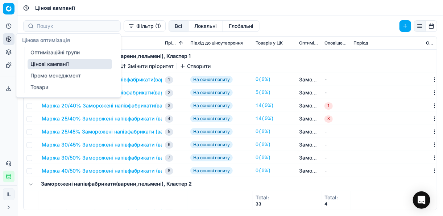
click at [40, 51] on link "Оптимізаційні групи" at bounding box center [70, 52] width 84 height 10
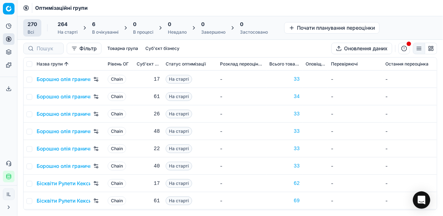
click at [105, 25] on div "6" at bounding box center [105, 24] width 26 height 7
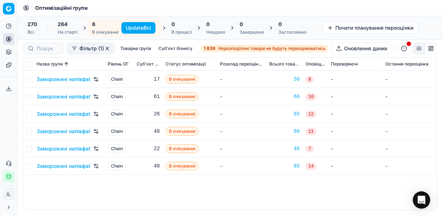
click at [134, 29] on button "Update Всі" at bounding box center [138, 28] width 34 height 12
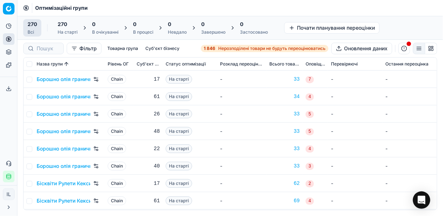
click at [215, 47] on div "1 846 Нерозподілені товари не будуть переоцінюватись" at bounding box center [265, 49] width 122 height 6
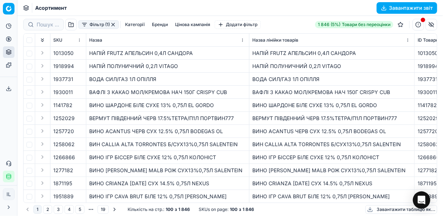
click at [85, 23] on button "Фільтр (1)" at bounding box center [98, 24] width 41 height 9
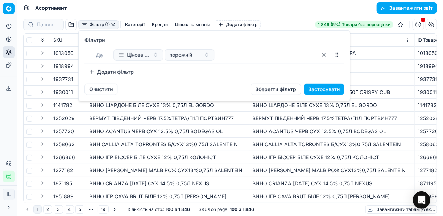
click at [94, 72] on button "Додати фільтр" at bounding box center [111, 72] width 54 height 12
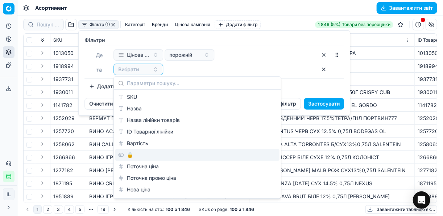
click at [137, 153] on div "🔒" at bounding box center [197, 155] width 164 height 12
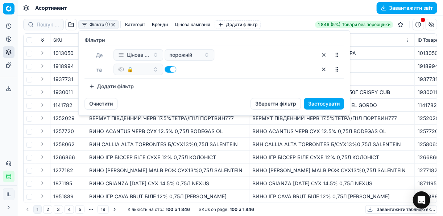
click at [95, 84] on button "Додати фільтр" at bounding box center [111, 87] width 54 height 12
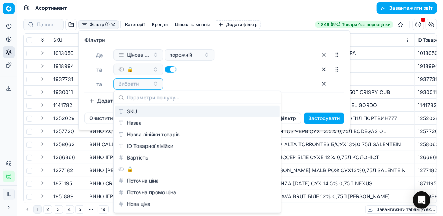
click at [167, 69] on button "button" at bounding box center [170, 69] width 12 height 7
checkbox input "false"
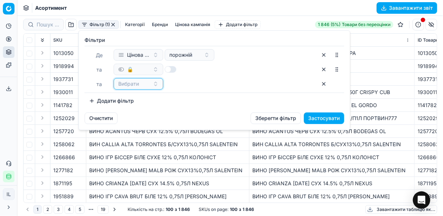
click at [158, 84] on button "Вибрати" at bounding box center [138, 84] width 50 height 12
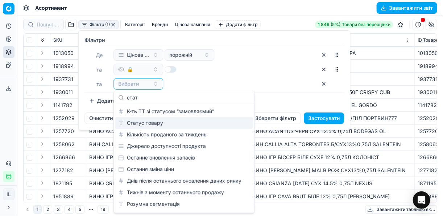
type input "стат"
click at [156, 122] on div "Статус товару" at bounding box center [184, 123] width 138 height 12
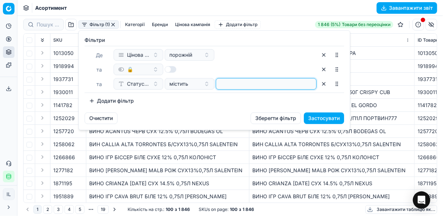
click at [229, 86] on input at bounding box center [266, 84] width 94 height 11
type input "1"
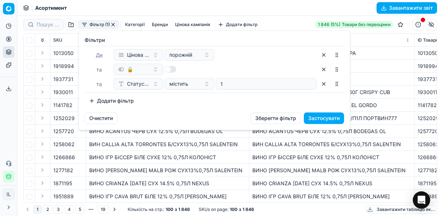
click at [93, 99] on button "Додати фільтр" at bounding box center [111, 101] width 54 height 12
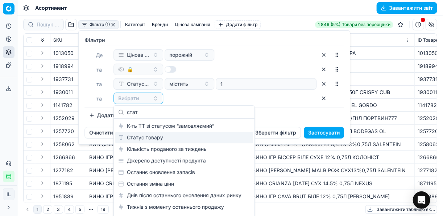
type input "стат"
click at [184, 137] on div "Статус товару" at bounding box center [184, 138] width 138 height 12
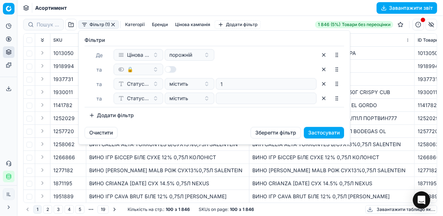
click at [150, 97] on button "Статус товару" at bounding box center [138, 99] width 50 height 12
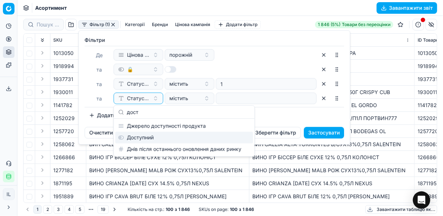
type input "дост"
click at [152, 139] on div "Доступний" at bounding box center [184, 138] width 138 height 12
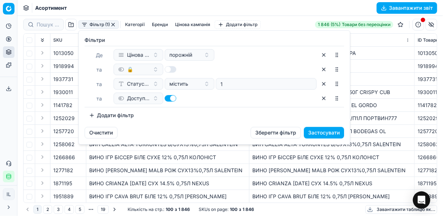
click at [325, 133] on button "Застосувати" at bounding box center [324, 133] width 40 height 12
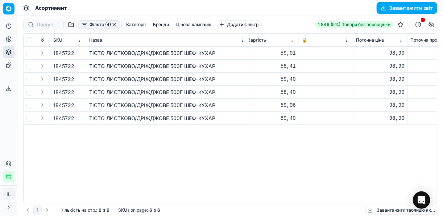
scroll to position [0, 230]
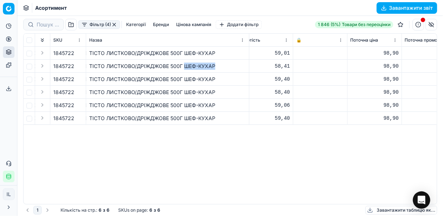
drag, startPoint x: 214, startPoint y: 66, endPoint x: 184, endPoint y: 66, distance: 30.1
click at [184, 66] on div "ТIСТО ЛИСТКОВО/ДРIЖДЖОВЕ 500Г ШЕФ-КУХАР" at bounding box center [167, 66] width 157 height 7
copy div "ШЕФ-КУХАР"
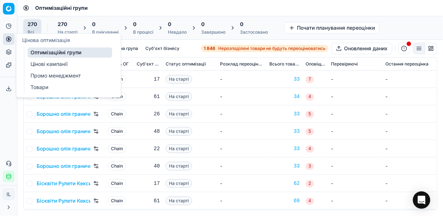
click at [42, 63] on link "Цінові кампанії" at bounding box center [70, 64] width 84 height 10
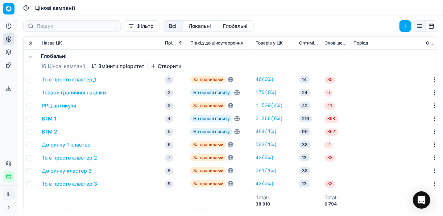
click at [124, 30] on button "Фільтр" at bounding box center [142, 26] width 36 height 12
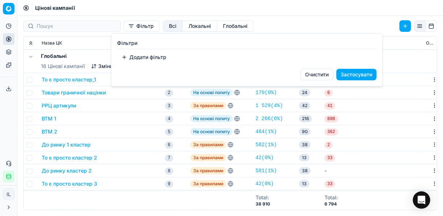
click at [129, 58] on button "Додати фільтр" at bounding box center [144, 57] width 54 height 12
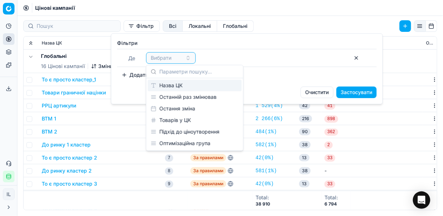
click at [171, 87] on div "Назва ЦК" at bounding box center [195, 86] width 94 height 12
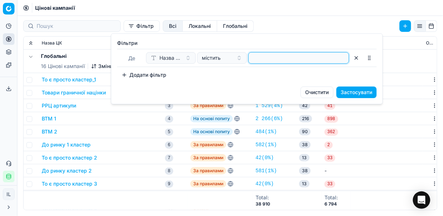
click at [265, 61] on input at bounding box center [298, 58] width 94 height 11
type input "напівфабр"
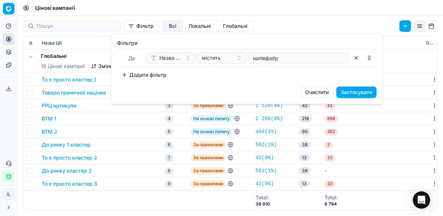
click at [351, 97] on button "Застосувати" at bounding box center [356, 93] width 40 height 12
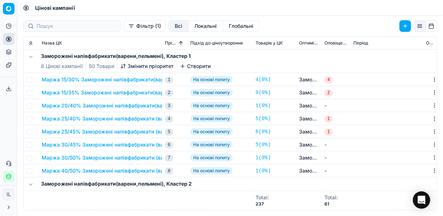
click at [102, 132] on button "Маржа 25/45% Заморожені напівфабрикати (вареники,пельмені)" at bounding box center [124, 131] width 165 height 7
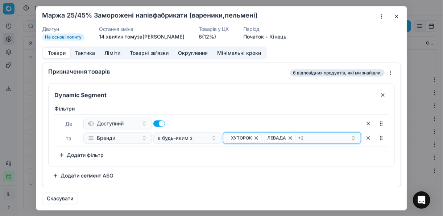
click at [318, 138] on div "ХУТОРОК ЛЕВАДА + 2" at bounding box center [288, 138] width 123 height 9
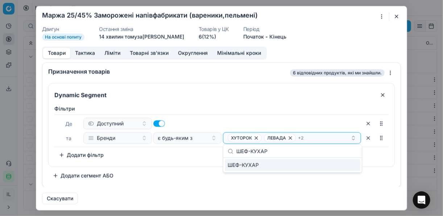
type input "ШЕФ-КУХАР"
click at [351, 163] on div "ШЕФ-КУХАР" at bounding box center [292, 165] width 135 height 12
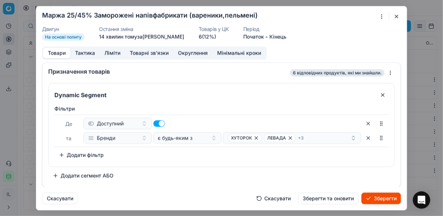
click at [375, 195] on button "Зберегти" at bounding box center [380, 199] width 39 height 12
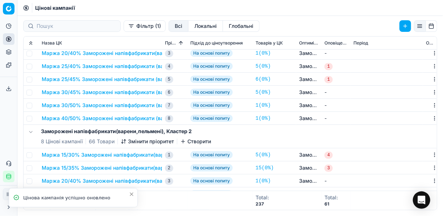
scroll to position [116, 0]
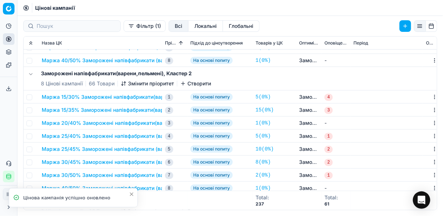
click at [123, 150] on button "Маржа 25/45% Заморожені напівфабрикати (вареники,пельмені)" at bounding box center [124, 149] width 165 height 7
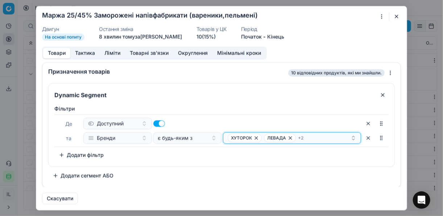
click at [315, 138] on div "ХУТОРОК ЛЕВАДА + 2" at bounding box center [288, 138] width 123 height 9
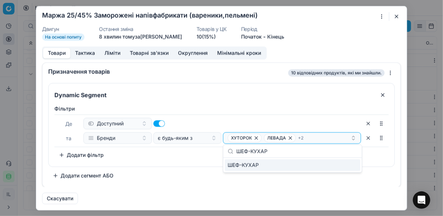
type input "ШЕФ-КУХАР"
click at [337, 162] on div "ШЕФ-КУХАР" at bounding box center [292, 165] width 135 height 12
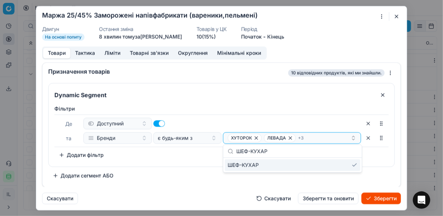
click at [377, 200] on button "Зберегти" at bounding box center [380, 199] width 39 height 12
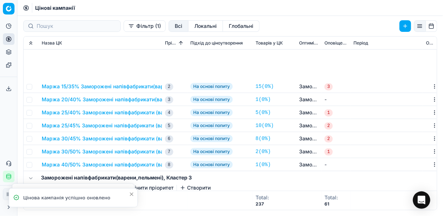
scroll to position [261, 0]
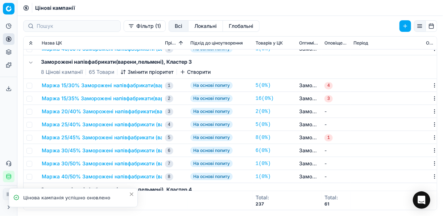
click at [102, 138] on button "Маржа 25/45% Заморожені напівфабрикати (вареники,пельмені)" at bounding box center [124, 137] width 165 height 7
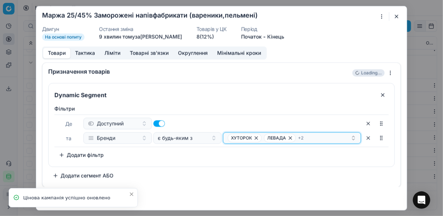
click at [336, 138] on div "ХУТОРОК ЛЕВАДА + 2" at bounding box center [288, 138] width 123 height 9
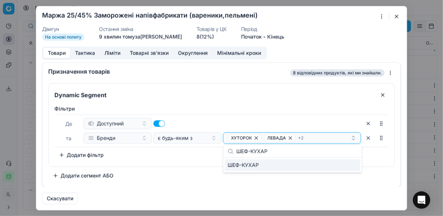
type input "ШЕФ-КУХАР"
click at [352, 167] on div "ШЕФ-КУХАР" at bounding box center [292, 165] width 135 height 12
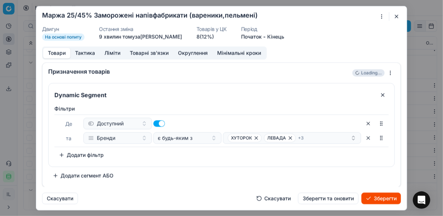
click at [375, 198] on button "Зберегти" at bounding box center [380, 199] width 39 height 12
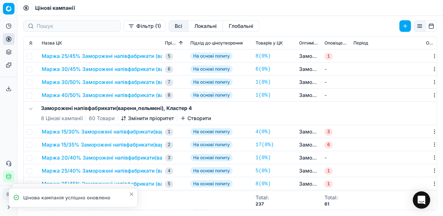
scroll to position [377, 0]
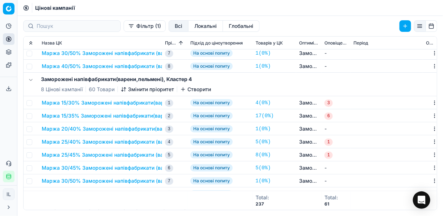
click at [97, 154] on button "Маржа 25/45% Заморожені напівфабрикати (вареники,пельмені)" at bounding box center [124, 154] width 165 height 7
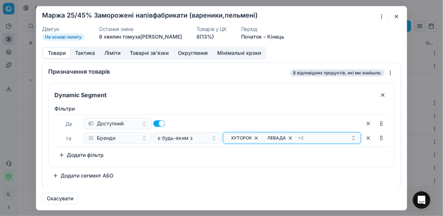
click at [313, 140] on div "ХУТОРОК ЛЕВАДА + 2" at bounding box center [288, 138] width 123 height 9
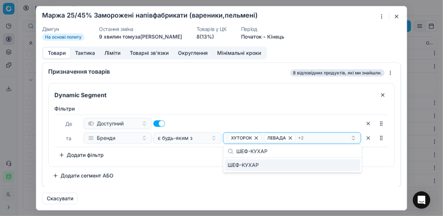
type input "ШЕФ-КУХАР"
click at [350, 166] on div "ШЕФ-КУХАР" at bounding box center [292, 165] width 135 height 12
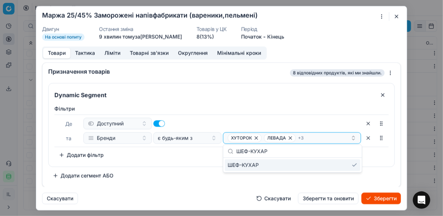
click at [385, 200] on button "Зберегти" at bounding box center [380, 199] width 39 height 12
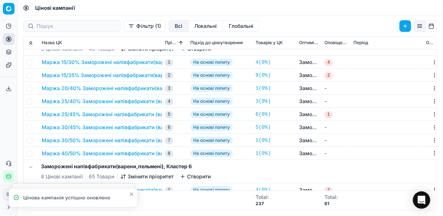
scroll to position [580, 0]
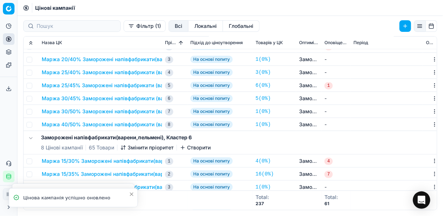
click at [106, 84] on button "Маржа 25/45% Заморожені напівфабрикати (вареники,пельмені)" at bounding box center [124, 85] width 165 height 7
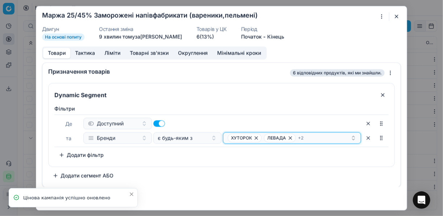
click at [323, 136] on div "ХУТОРОК ЛЕВАДА + 2" at bounding box center [288, 138] width 123 height 9
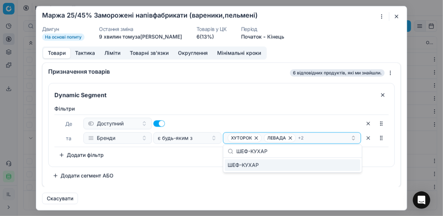
type input "ШЕФ-КУХАР"
click at [356, 167] on div "ШЕФ-КУХАР" at bounding box center [292, 165] width 135 height 12
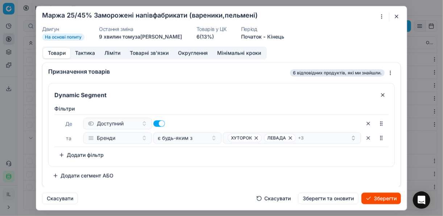
click at [376, 197] on button "Зберегти" at bounding box center [380, 199] width 39 height 12
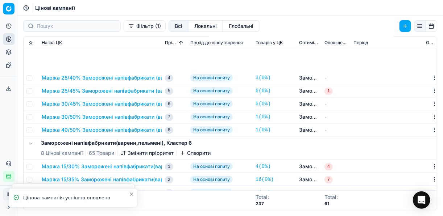
scroll to position [652, 0]
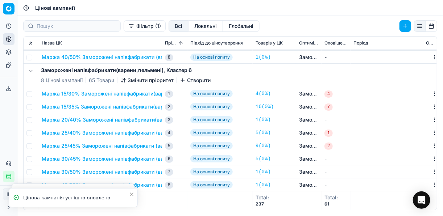
click at [106, 147] on button "Маржа 25/45% Заморожені напівфабрикати (вареники,пельмені)" at bounding box center [124, 145] width 165 height 7
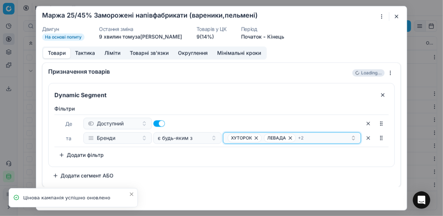
click at [327, 138] on div "ХУТОРОК ЛЕВАДА + 2" at bounding box center [288, 138] width 123 height 9
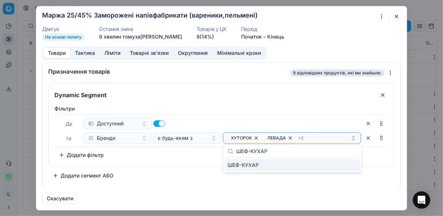
type input "ШЕФ-КУХАР"
click at [356, 166] on div "ШЕФ-КУХАР" at bounding box center [292, 165] width 135 height 12
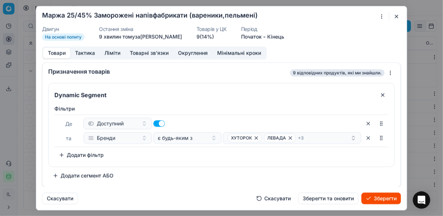
click at [380, 198] on button "Зберегти" at bounding box center [380, 199] width 39 height 12
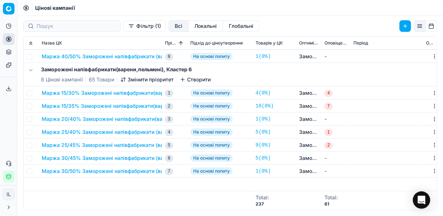
scroll to position [565, 0]
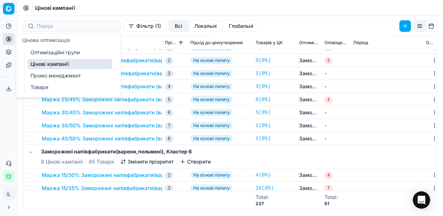
click at [55, 51] on link "Оптимізаційні групи" at bounding box center [70, 52] width 84 height 10
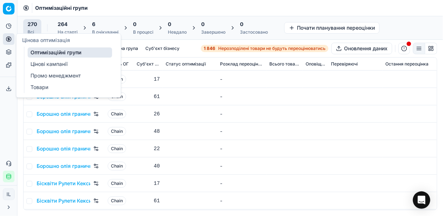
click at [109, 32] on div "В очікуванні" at bounding box center [105, 32] width 26 height 6
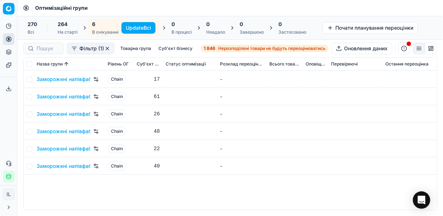
click at [137, 26] on button "Update Всі" at bounding box center [138, 28] width 34 height 12
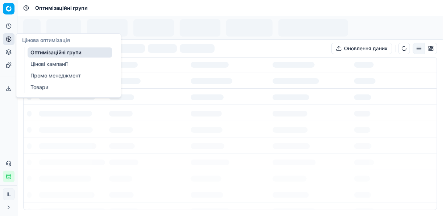
click at [9, 39] on icon at bounding box center [9, 39] width 6 height 6
click at [44, 52] on link "Оптимізаційні групи" at bounding box center [70, 52] width 84 height 10
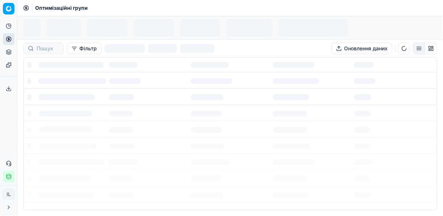
click at [251, 86] on div at bounding box center [230, 81] width 413 height 15
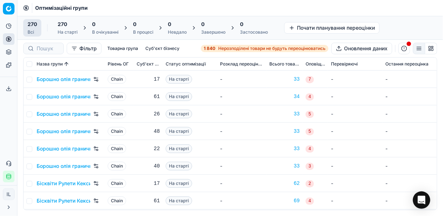
click at [214, 46] on div "1 840 Нерозподілені товари не будуть переоцінюватись" at bounding box center [265, 49] width 122 height 6
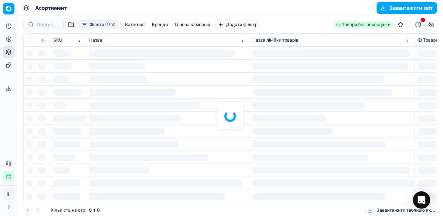
click at [84, 25] on div at bounding box center [229, 116] width 425 height 200
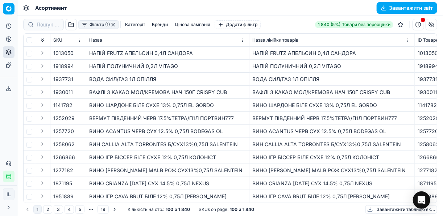
click at [87, 27] on button "Фільтр (1)" at bounding box center [98, 24] width 41 height 9
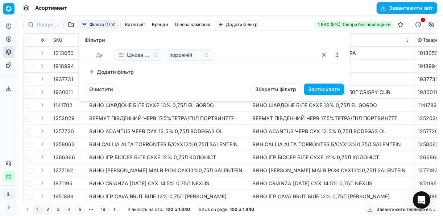
click at [93, 70] on button "Додати фільтр" at bounding box center [111, 72] width 54 height 12
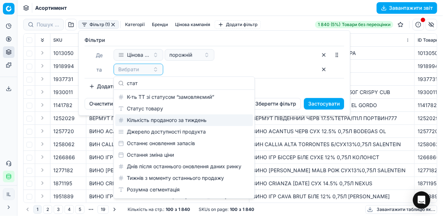
type input "стат"
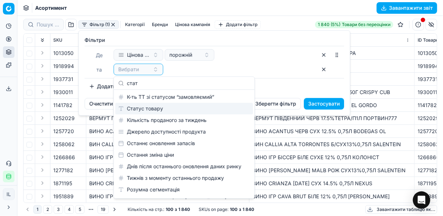
click at [168, 113] on div "Статус товару" at bounding box center [184, 109] width 138 height 12
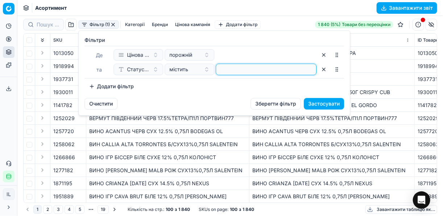
click at [226, 70] on input at bounding box center [266, 69] width 94 height 11
type input "1"
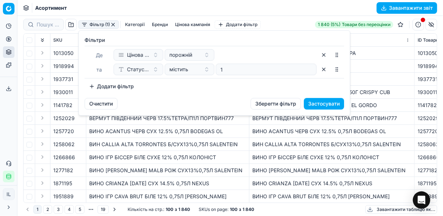
click at [96, 86] on button "Додати фільтр" at bounding box center [111, 87] width 54 height 12
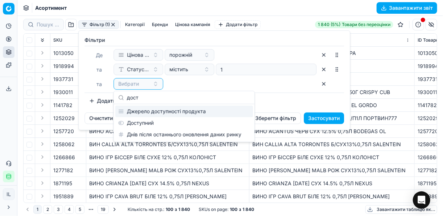
type input "дост"
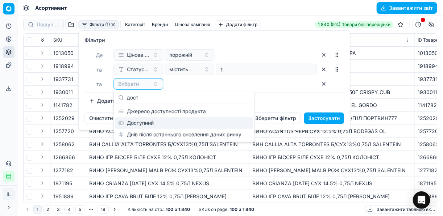
click at [139, 119] on div "Доступний" at bounding box center [184, 123] width 138 height 12
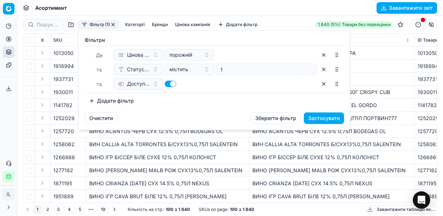
click at [96, 101] on button "Додати фільтр" at bounding box center [111, 101] width 54 height 12
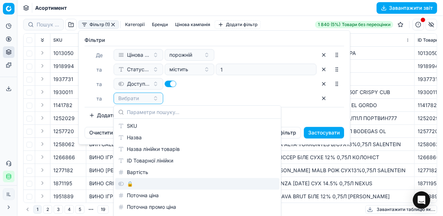
click at [139, 185] on div "🔒" at bounding box center [197, 184] width 164 height 12
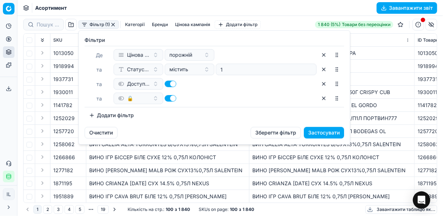
click at [171, 96] on button "button" at bounding box center [170, 98] width 12 height 7
checkbox input "false"
click at [321, 131] on button "Застосувати" at bounding box center [324, 133] width 40 height 12
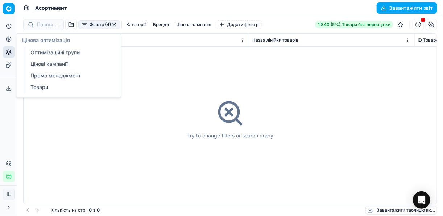
click at [9, 40] on icon at bounding box center [9, 39] width 0 height 3
click at [45, 51] on link "Оптимізаційні групи" at bounding box center [70, 52] width 84 height 10
